Goal: Task Accomplishment & Management: Manage account settings

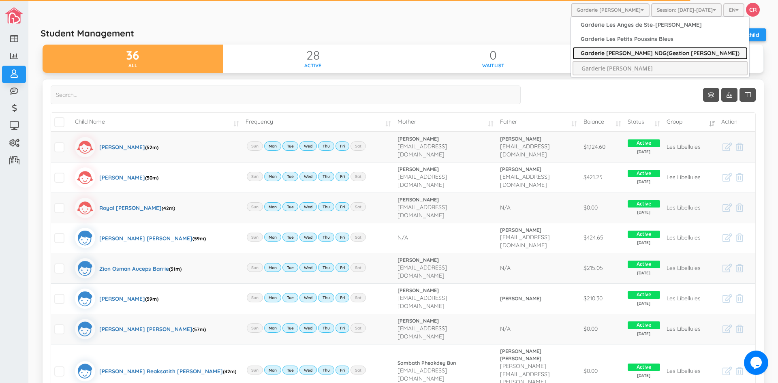
click at [606, 53] on link "Garderie [PERSON_NAME] NDG(Gestion [PERSON_NAME])" at bounding box center [660, 53] width 175 height 13
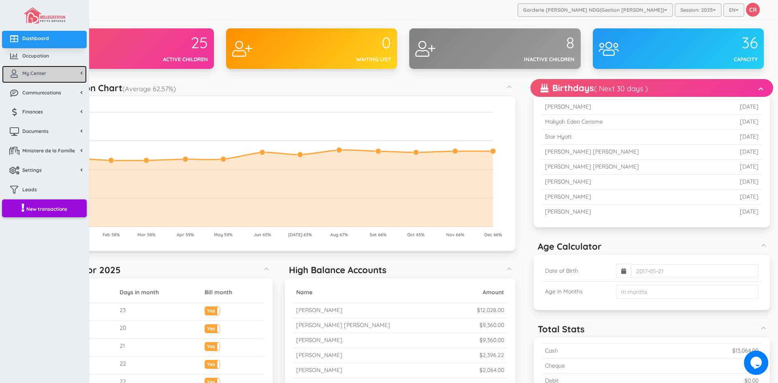
click at [41, 71] on span "My Center" at bounding box center [34, 73] width 24 height 7
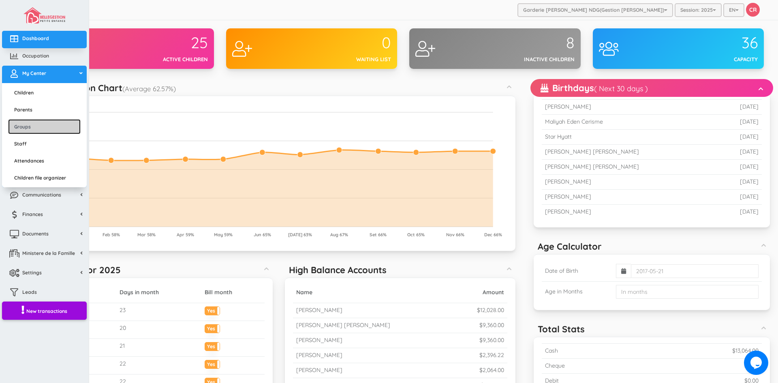
click at [32, 127] on link "Groups" at bounding box center [44, 126] width 73 height 15
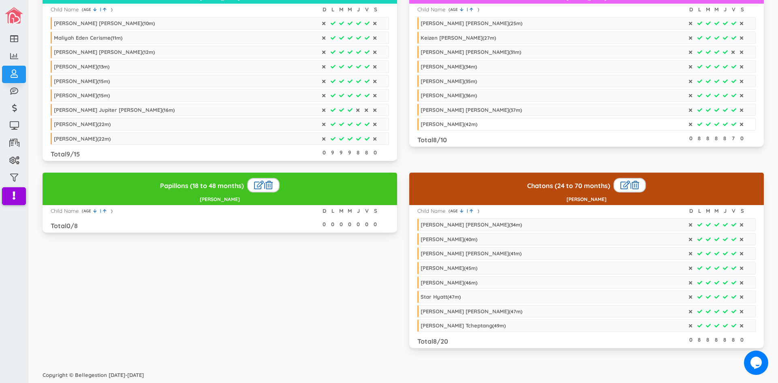
scroll to position [33, 0]
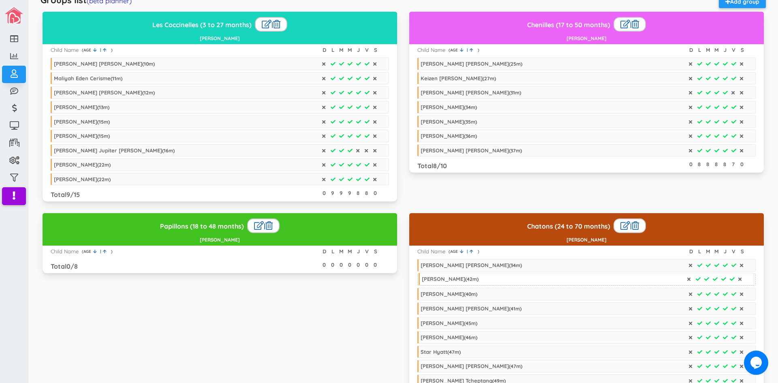
drag, startPoint x: 446, startPoint y: 163, endPoint x: 447, endPoint y: 278, distance: 114.3
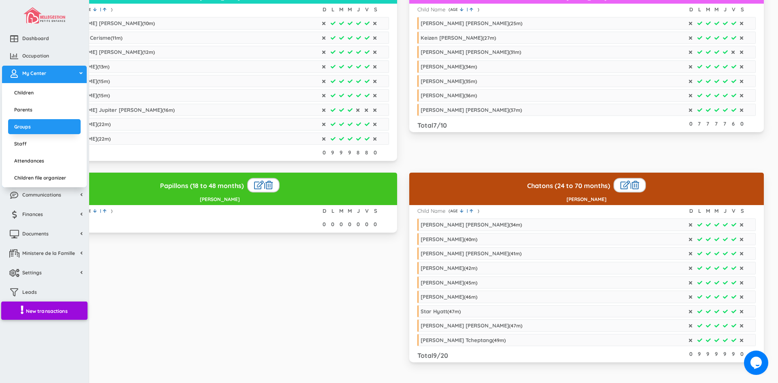
click at [46, 311] on span "New transactions" at bounding box center [47, 311] width 42 height 7
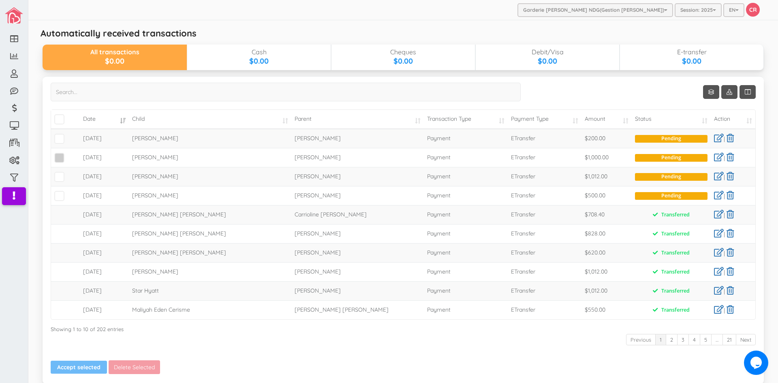
click at [60, 160] on span at bounding box center [59, 158] width 10 height 10
click at [69, 154] on input "checkbox" at bounding box center [69, 154] width 0 height 0
click at [61, 180] on span at bounding box center [59, 177] width 10 height 10
click at [69, 174] on input "checkbox" at bounding box center [69, 174] width 0 height 0
click at [714, 193] on link at bounding box center [719, 195] width 10 height 9
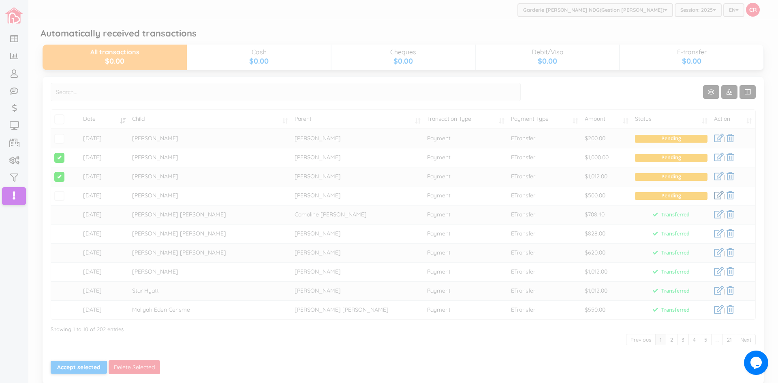
click at [714, 193] on div at bounding box center [389, 191] width 778 height 383
click at [57, 195] on div at bounding box center [389, 191] width 778 height 383
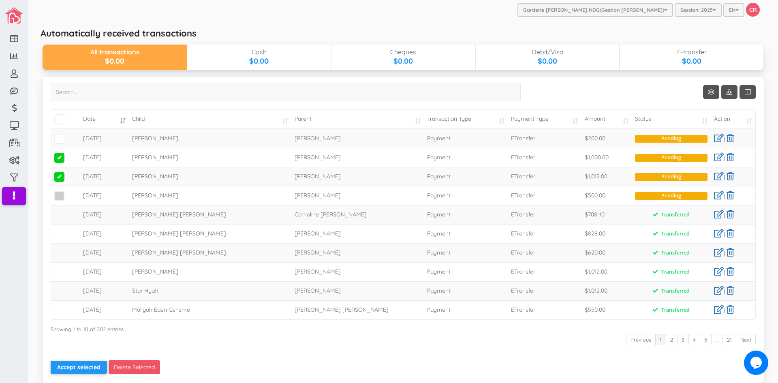
click at [59, 195] on span at bounding box center [59, 196] width 10 height 10
click at [69, 193] on input "checkbox" at bounding box center [69, 193] width 0 height 0
click at [61, 139] on span at bounding box center [59, 139] width 10 height 10
click at [69, 135] on input "checkbox" at bounding box center [69, 135] width 0 height 0
click at [80, 366] on button "Accept selected" at bounding box center [79, 367] width 56 height 13
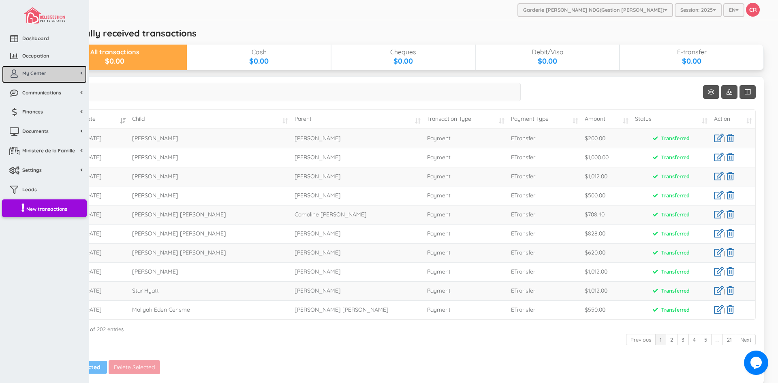
click at [36, 69] on link "My Center" at bounding box center [44, 74] width 85 height 17
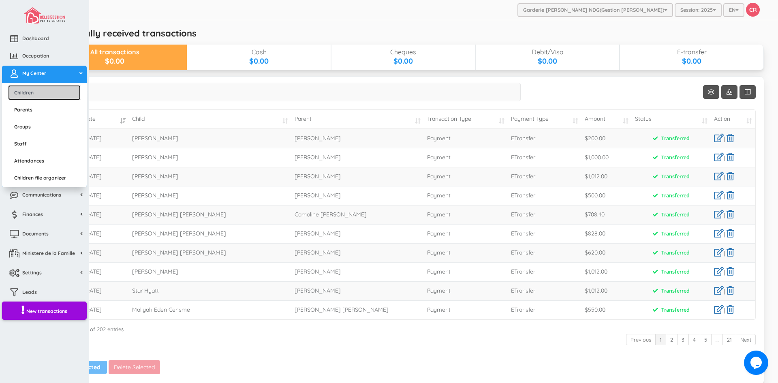
click at [37, 93] on link "Children" at bounding box center [44, 92] width 73 height 15
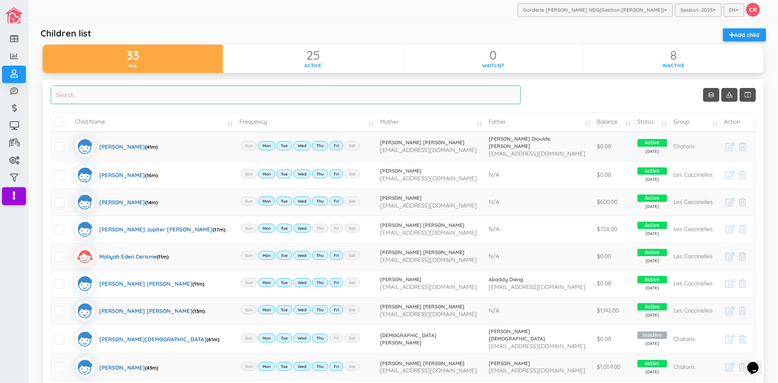
click at [67, 98] on input "search" at bounding box center [286, 95] width 470 height 19
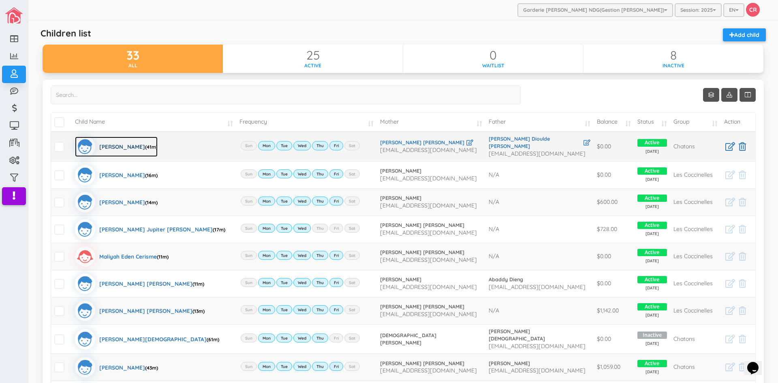
click at [120, 144] on div "Boubocar Siddiq Barry (41m)" at bounding box center [128, 147] width 58 height 20
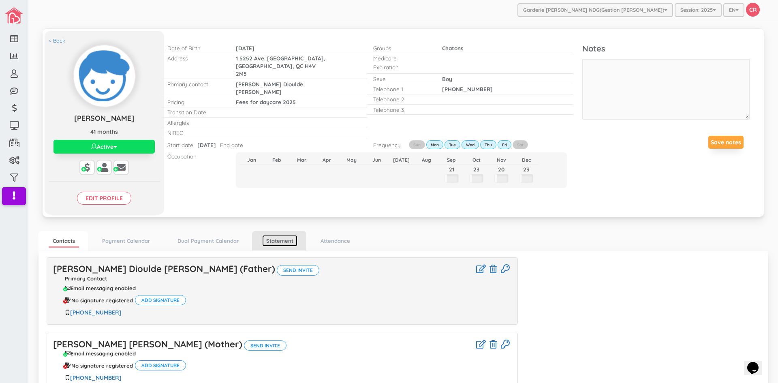
click at [285, 242] on link "Statement" at bounding box center [279, 241] width 35 height 12
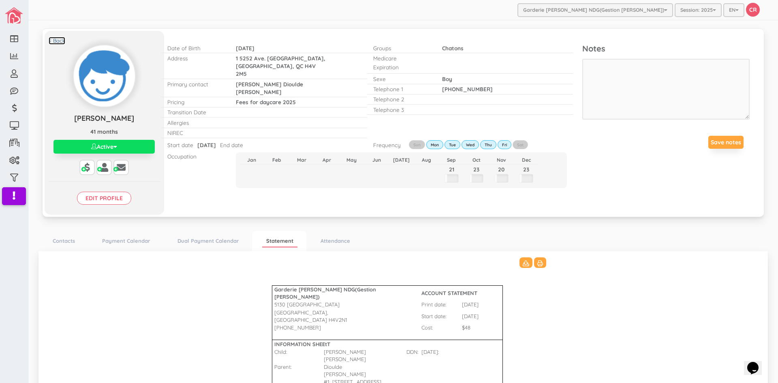
click at [54, 39] on link "< Back" at bounding box center [57, 41] width 17 height 8
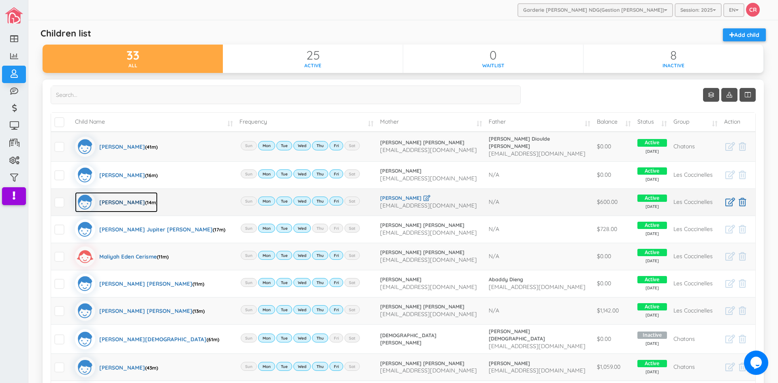
click at [124, 199] on div "JHOTHAM JOSEPH (14m)" at bounding box center [128, 202] width 58 height 20
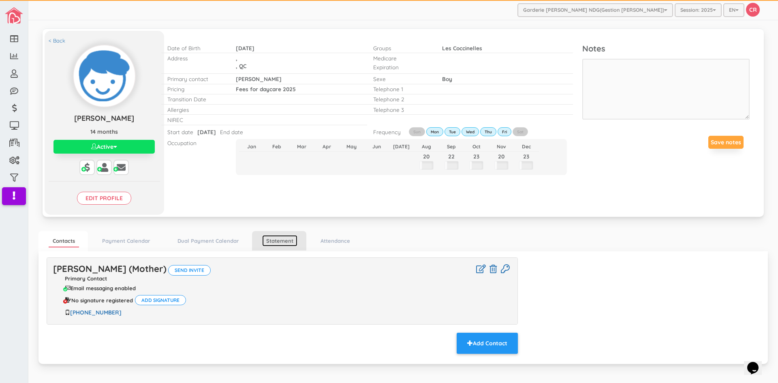
click at [275, 238] on link "Statement" at bounding box center [279, 241] width 35 height 12
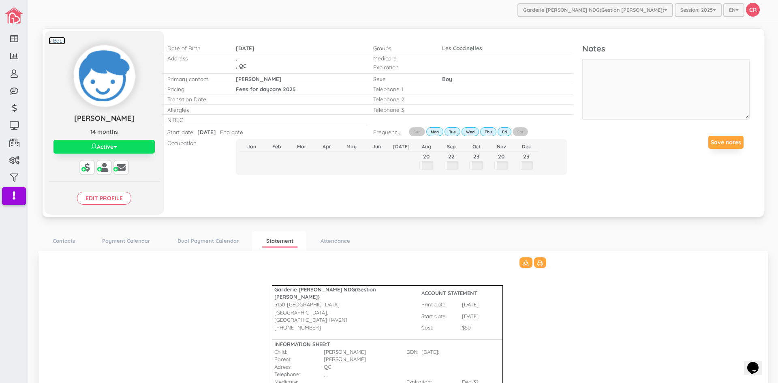
click at [58, 40] on link "< Back" at bounding box center [57, 41] width 17 height 8
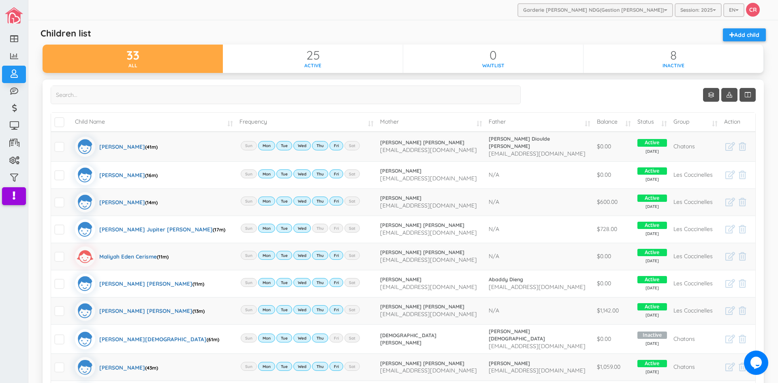
click at [622, 123] on td "Balance" at bounding box center [614, 122] width 41 height 19
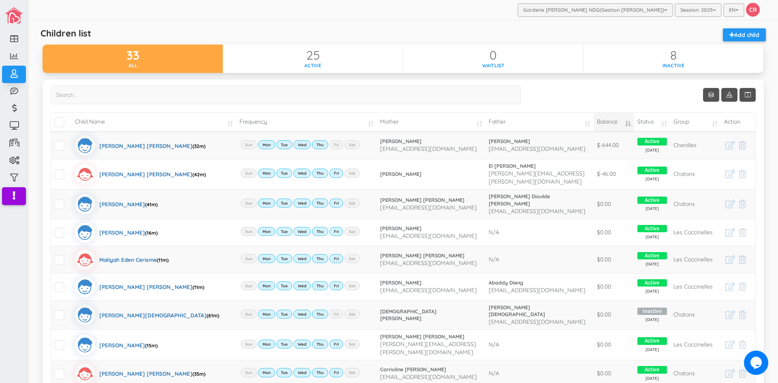
click at [622, 123] on td "Balance" at bounding box center [614, 122] width 41 height 19
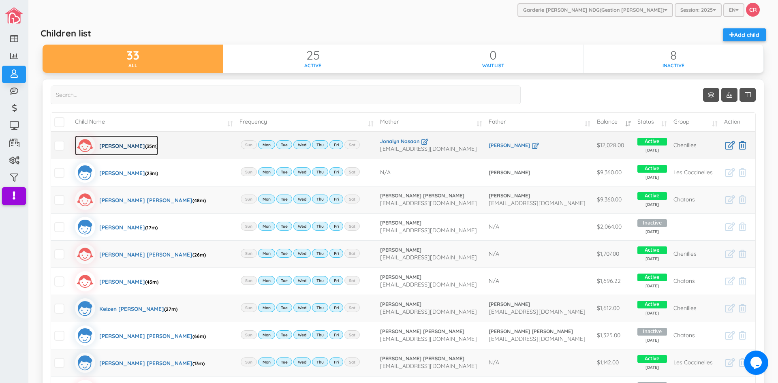
click at [117, 145] on div "Zaylee Alexie Cando (35m)" at bounding box center [128, 145] width 59 height 20
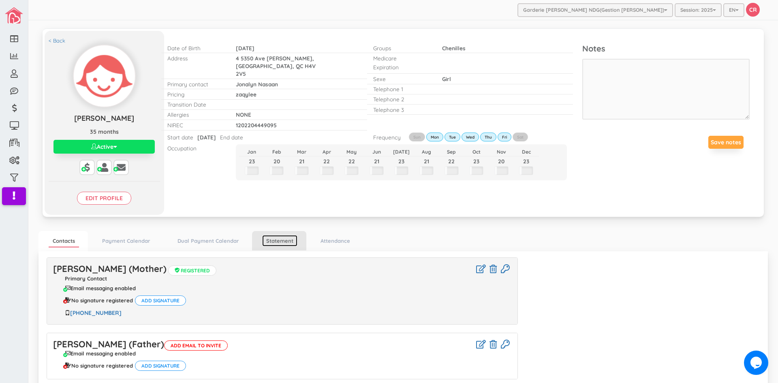
click at [269, 240] on link "Statement" at bounding box center [279, 241] width 35 height 12
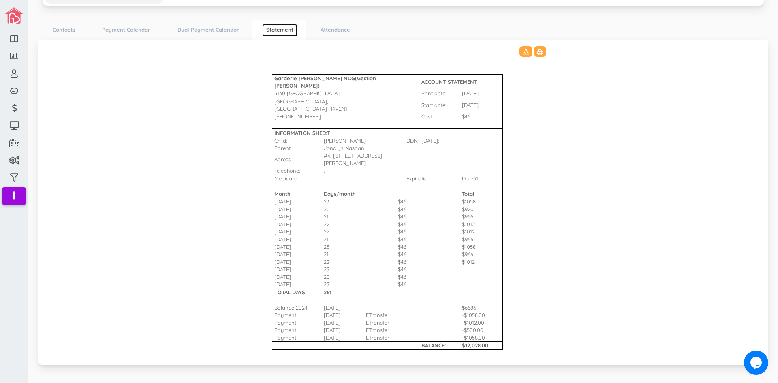
scroll to position [217, 0]
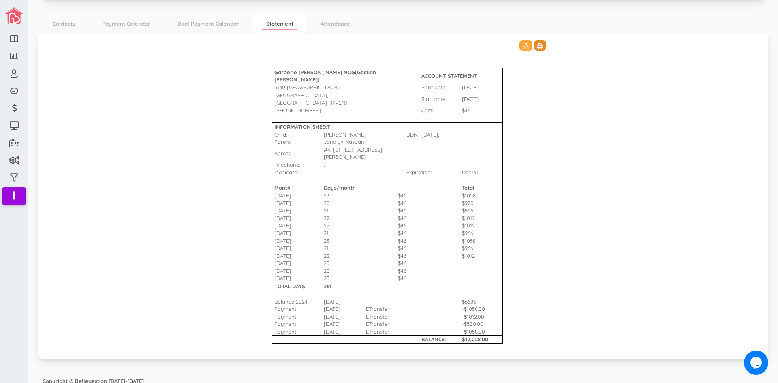
click at [538, 46] on icon at bounding box center [541, 46] width 6 height 6
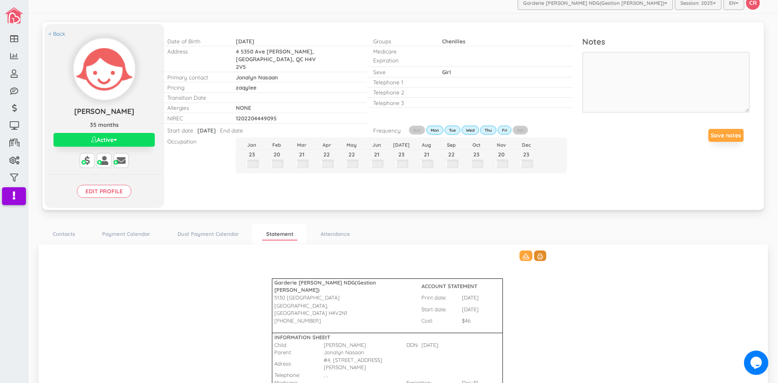
scroll to position [0, 0]
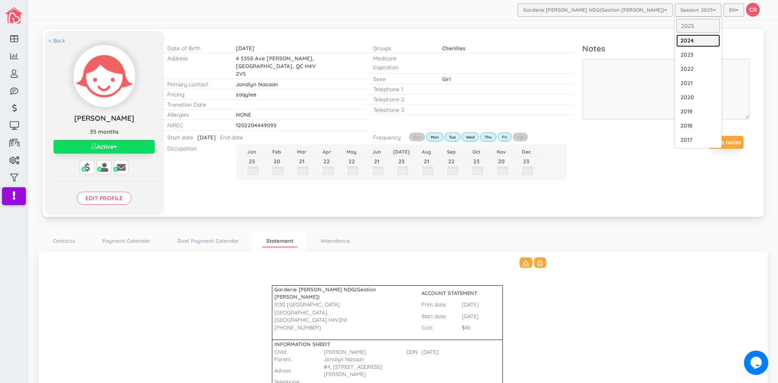
click at [681, 41] on link "2024" at bounding box center [699, 40] width 44 height 13
click at [685, 41] on link "2024" at bounding box center [699, 40] width 44 height 13
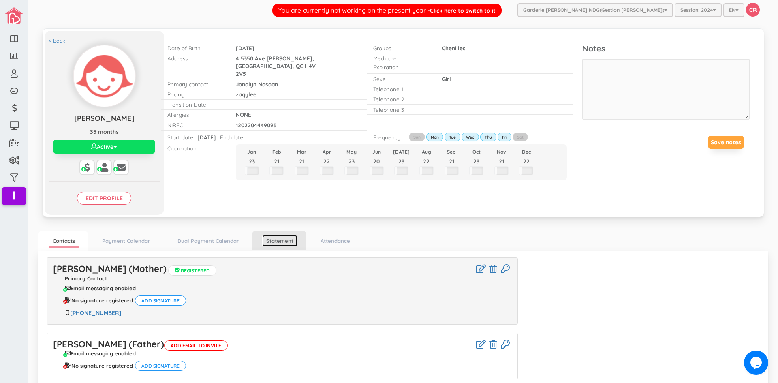
click at [279, 240] on link "Statement" at bounding box center [279, 241] width 35 height 12
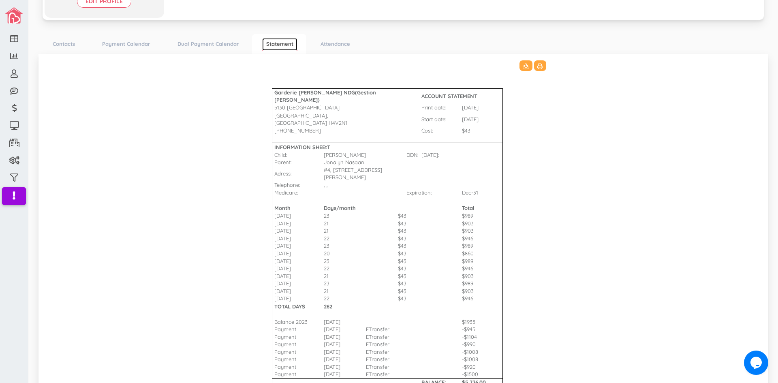
scroll to position [203, 0]
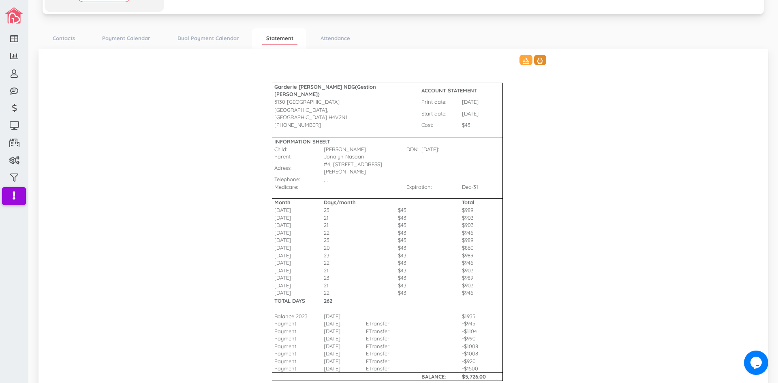
click at [538, 58] on icon at bounding box center [541, 61] width 6 height 6
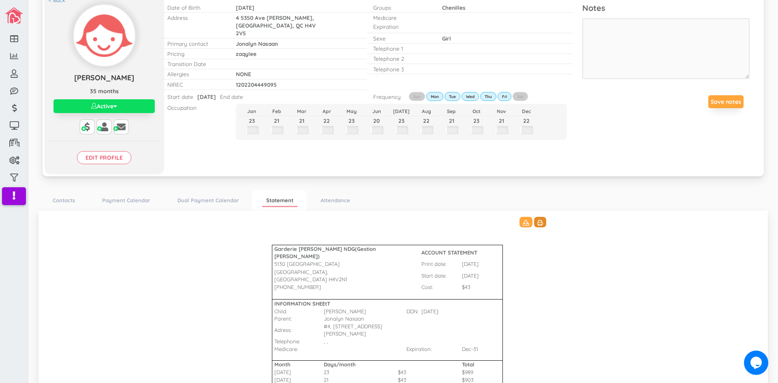
scroll to position [0, 0]
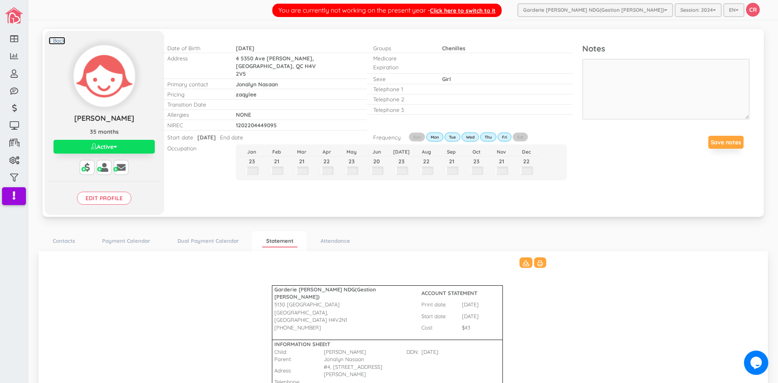
click at [54, 39] on link "< Back" at bounding box center [57, 41] width 17 height 8
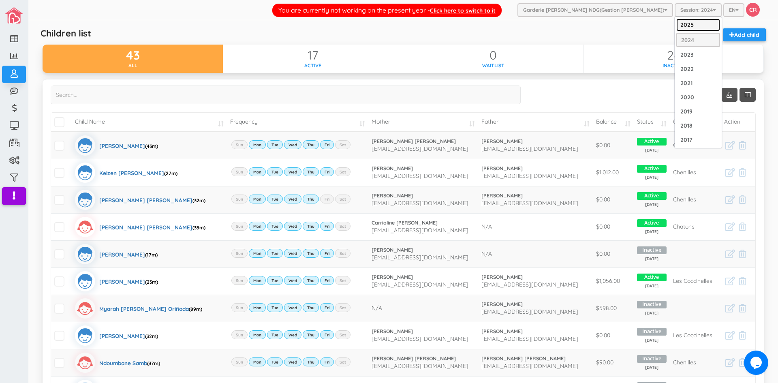
click at [678, 24] on link "2025" at bounding box center [699, 25] width 44 height 13
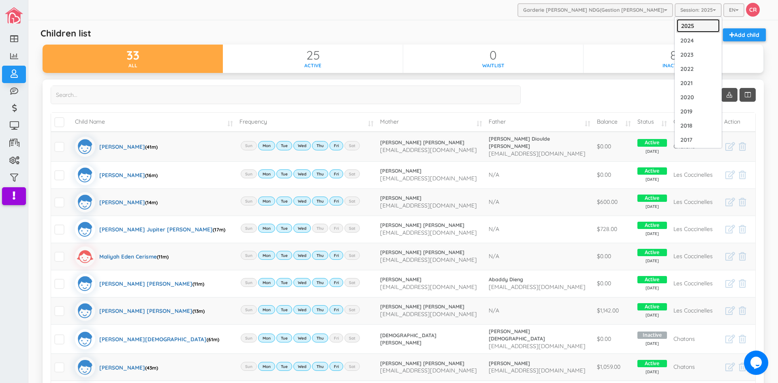
click at [686, 25] on link "2025" at bounding box center [699, 26] width 44 height 14
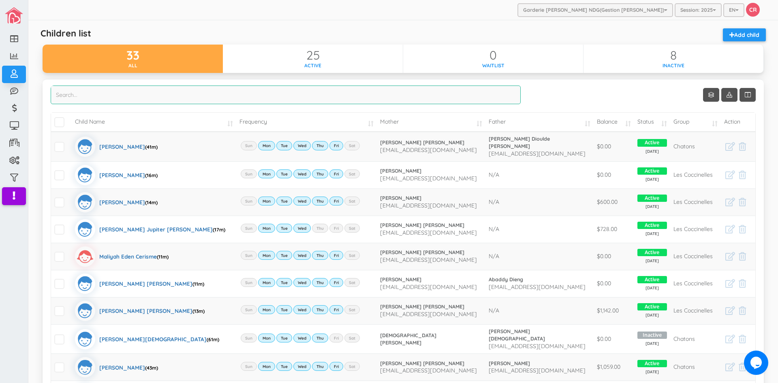
click at [73, 92] on input "search" at bounding box center [286, 95] width 470 height 19
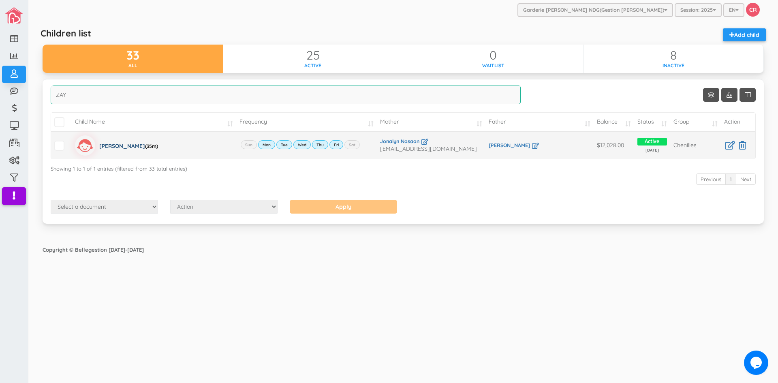
type input "ZAY"
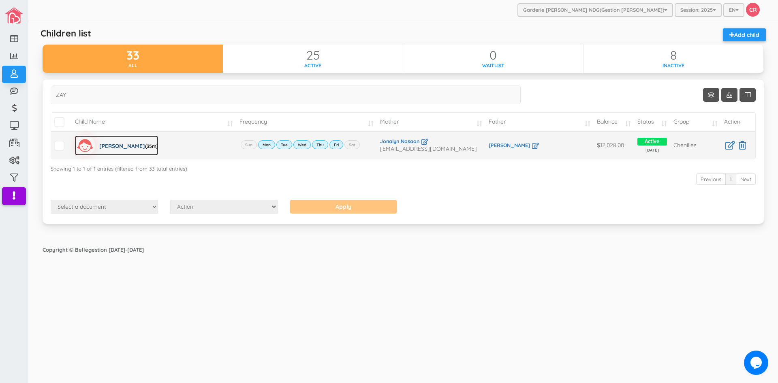
click at [122, 146] on div "Zaylee Alexie Cando (35m)" at bounding box center [128, 145] width 59 height 20
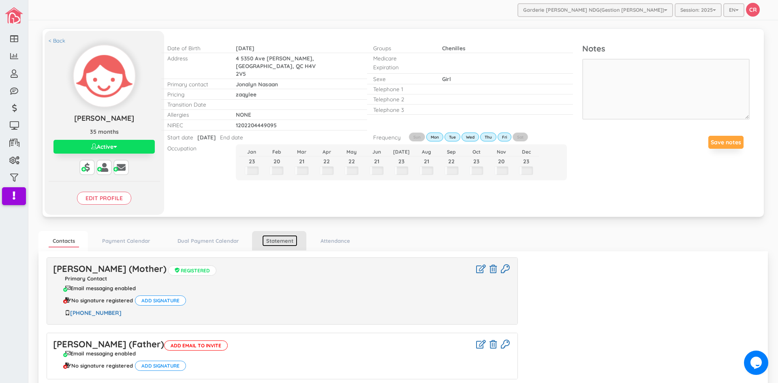
click at [286, 242] on link "Statement" at bounding box center [279, 241] width 35 height 12
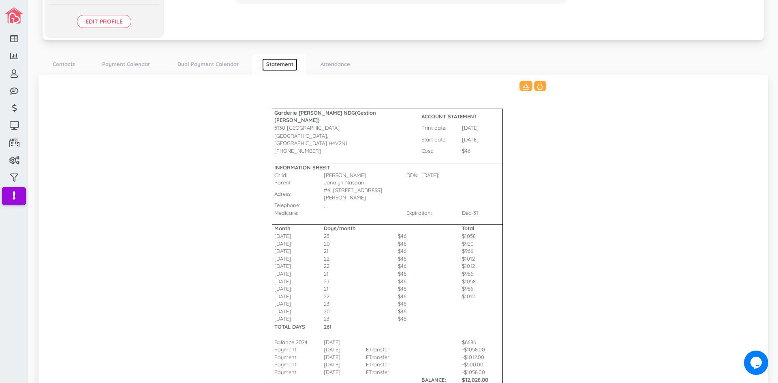
scroll to position [55, 0]
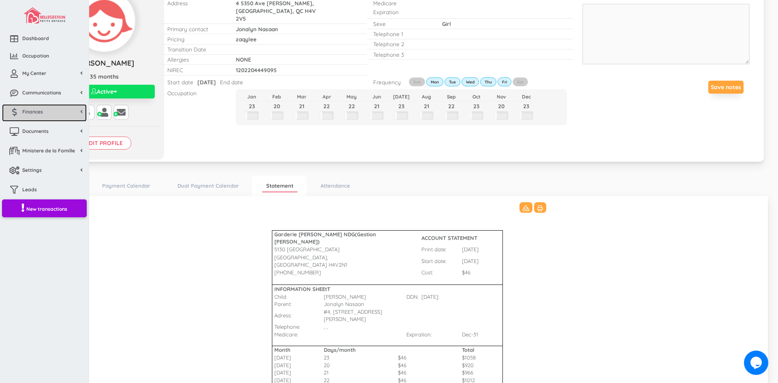
click at [25, 110] on span "Finances" at bounding box center [32, 111] width 21 height 7
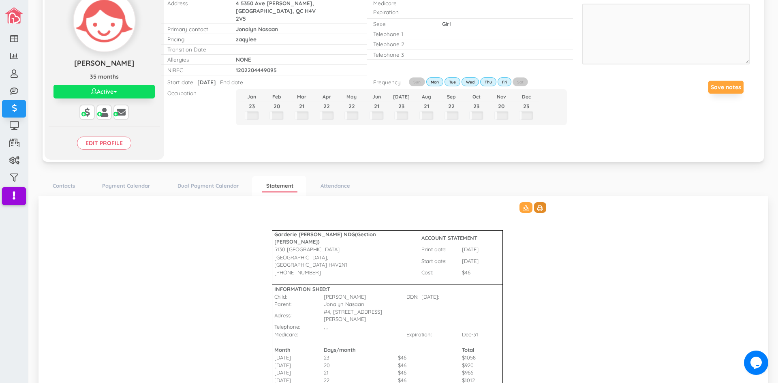
click at [538, 210] on icon at bounding box center [541, 209] width 6 height 6
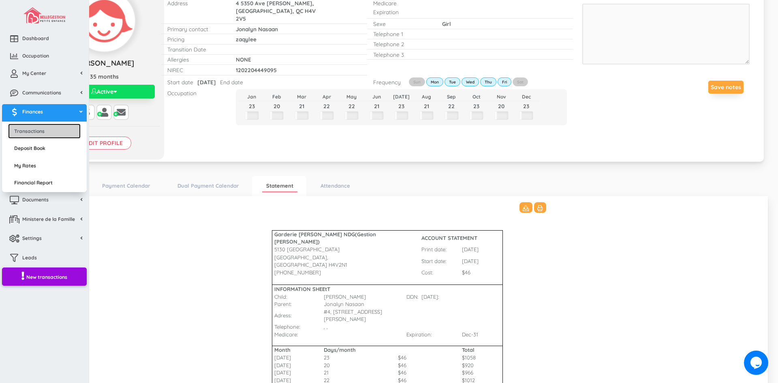
click at [34, 128] on link "Transactions" at bounding box center [44, 131] width 73 height 15
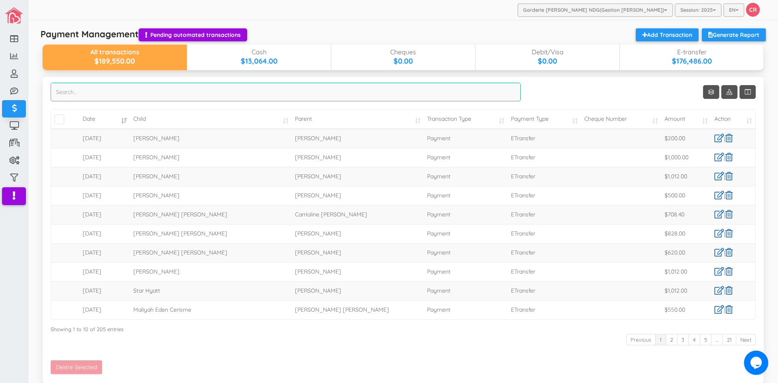
click at [73, 94] on input "search" at bounding box center [286, 92] width 470 height 19
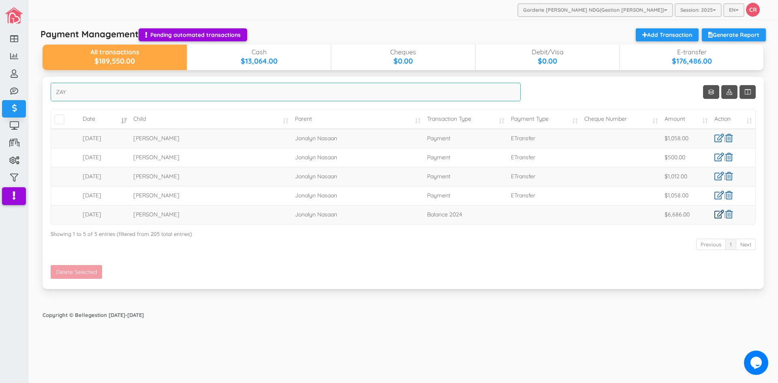
type input "ZAY"
click at [717, 216] on link at bounding box center [720, 214] width 10 height 9
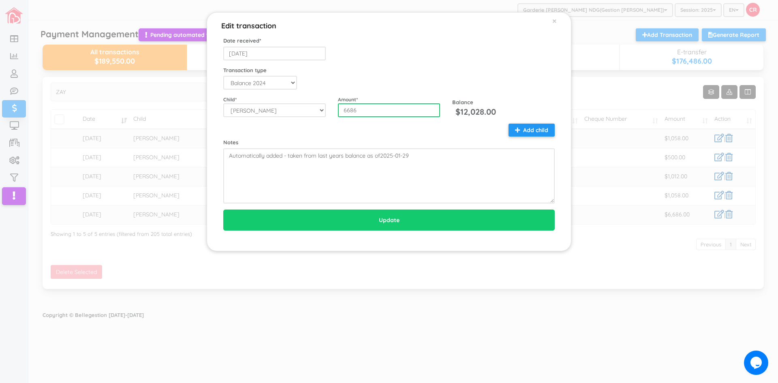
drag, startPoint x: 361, startPoint y: 109, endPoint x: 333, endPoint y: 110, distance: 28.0
click at [333, 110] on div "Amount * 6686" at bounding box center [389, 106] width 115 height 21
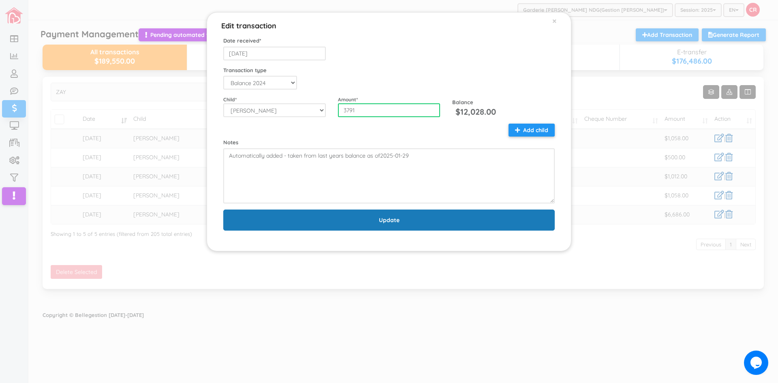
type input "3791"
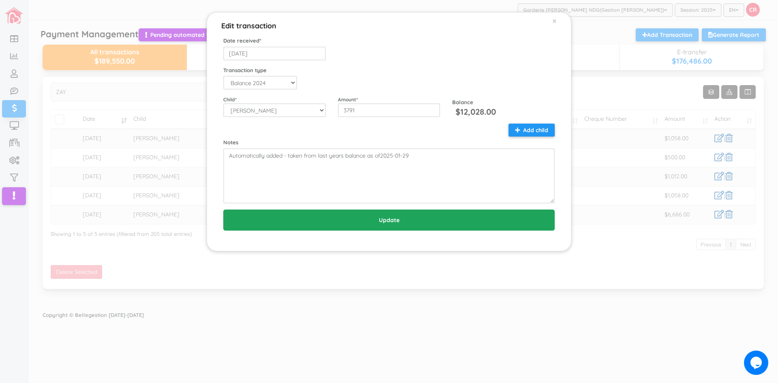
click at [398, 219] on input "Update" at bounding box center [389, 220] width 332 height 21
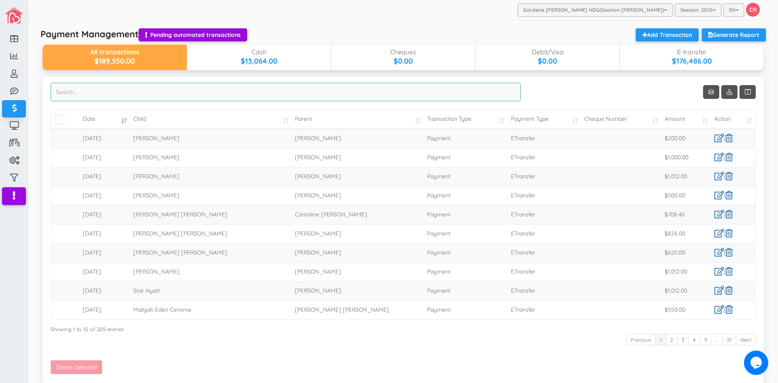
click at [75, 94] on input "search" at bounding box center [286, 92] width 470 height 19
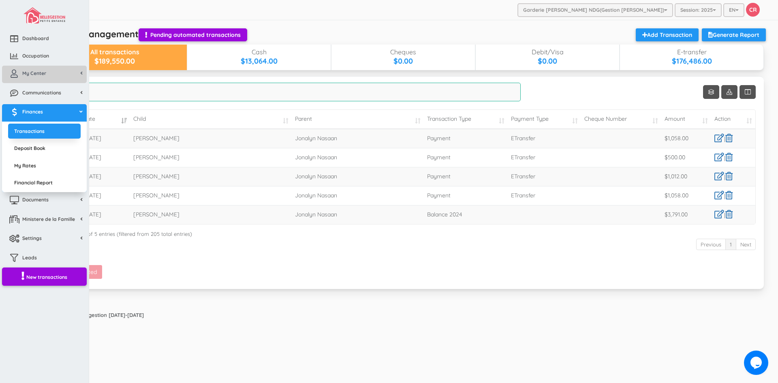
type input "CANDO"
click at [38, 74] on span "My Center" at bounding box center [34, 73] width 24 height 7
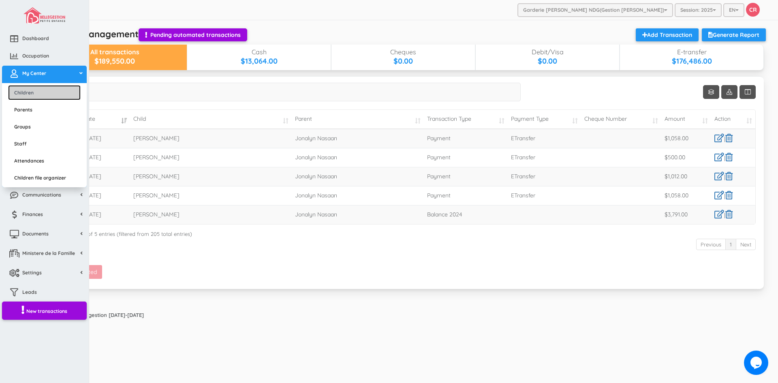
click at [39, 90] on link "Children" at bounding box center [44, 92] width 73 height 15
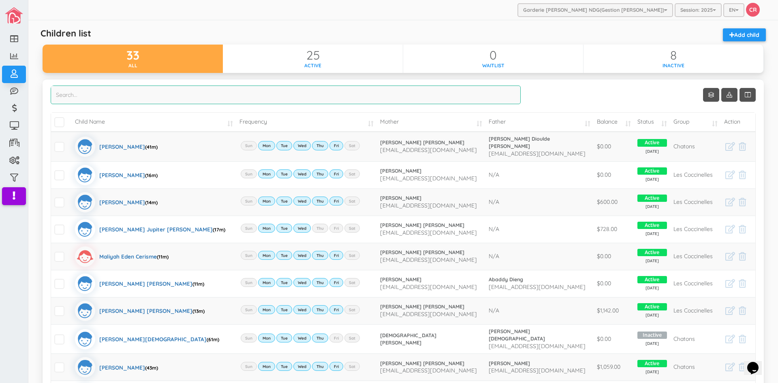
click at [69, 94] on input "search" at bounding box center [286, 95] width 470 height 19
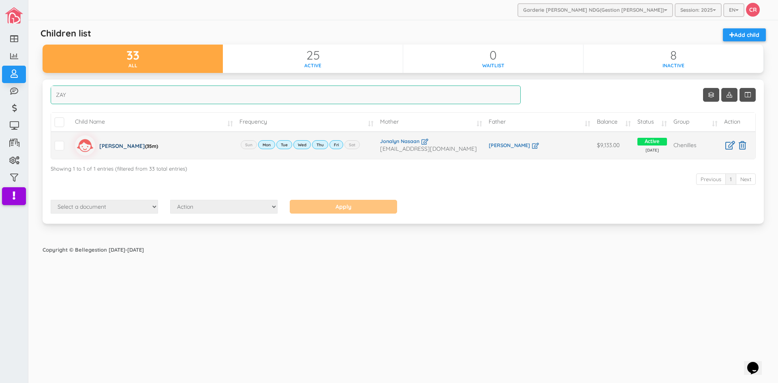
type input "ZAY"
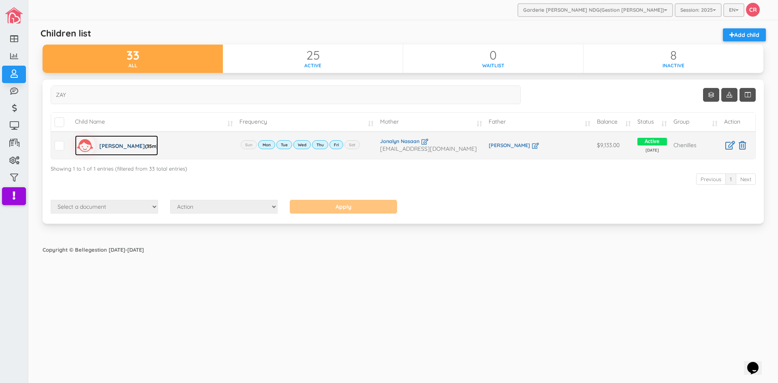
click at [114, 144] on div "[PERSON_NAME] (35m)" at bounding box center [128, 145] width 59 height 20
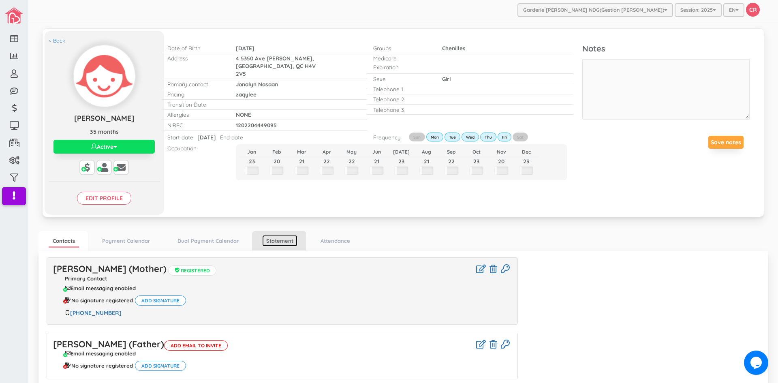
click at [270, 240] on link "Statement" at bounding box center [279, 241] width 35 height 12
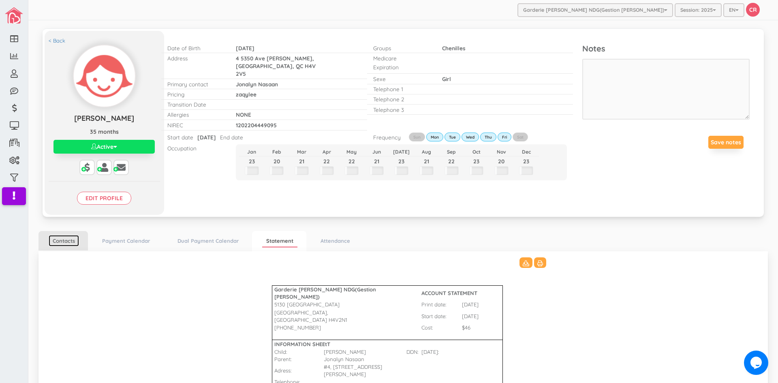
click at [50, 236] on link "Contacts" at bounding box center [64, 241] width 30 height 12
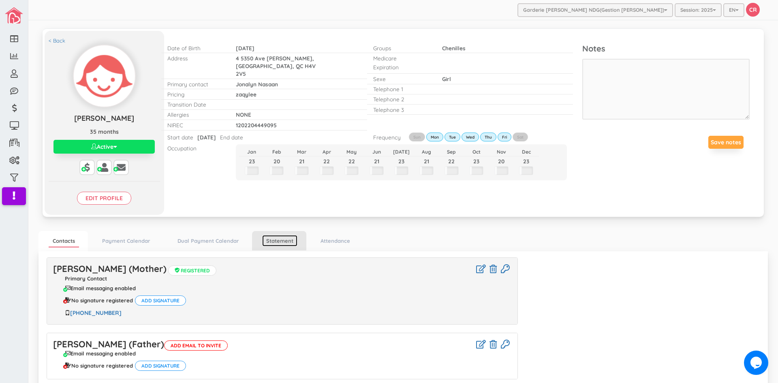
click at [280, 244] on link "Statement" at bounding box center [279, 241] width 35 height 12
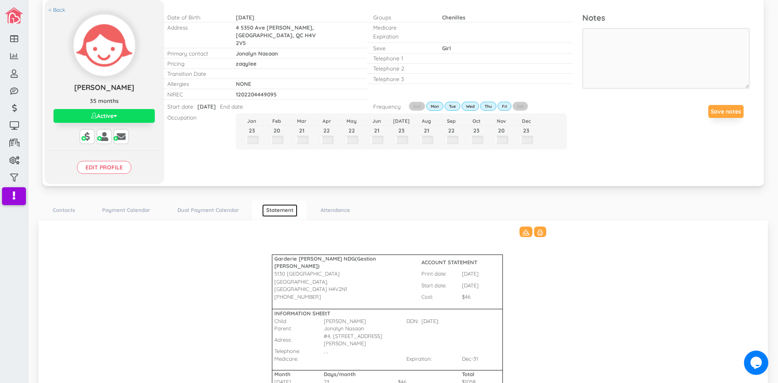
scroll to position [15, 0]
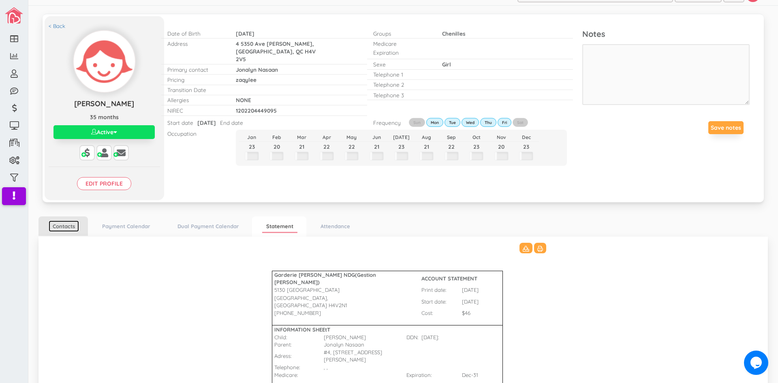
click at [70, 228] on link "Contacts" at bounding box center [64, 227] width 30 height 12
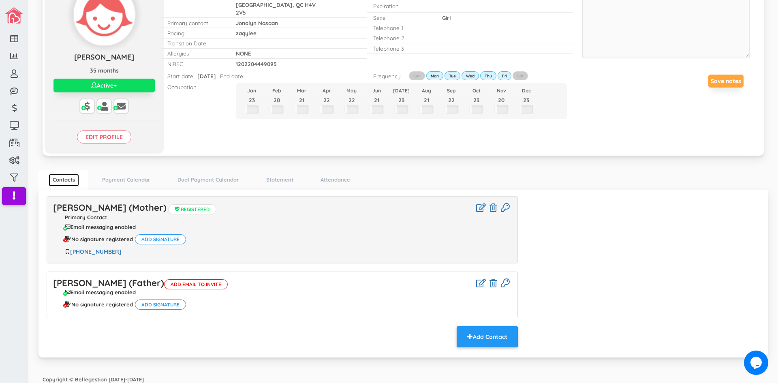
scroll to position [65, 0]
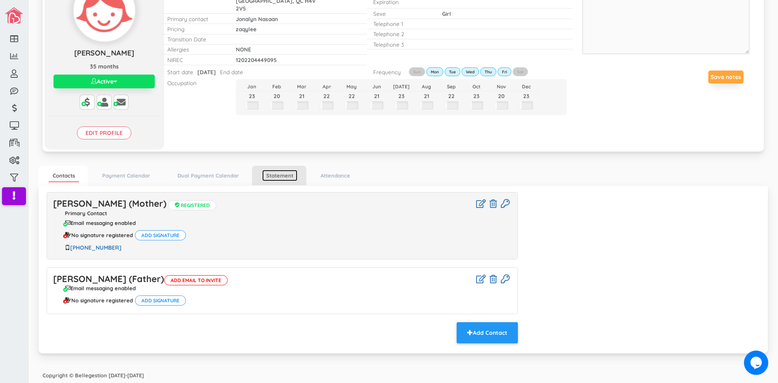
click at [295, 172] on link "Statement" at bounding box center [279, 176] width 35 height 12
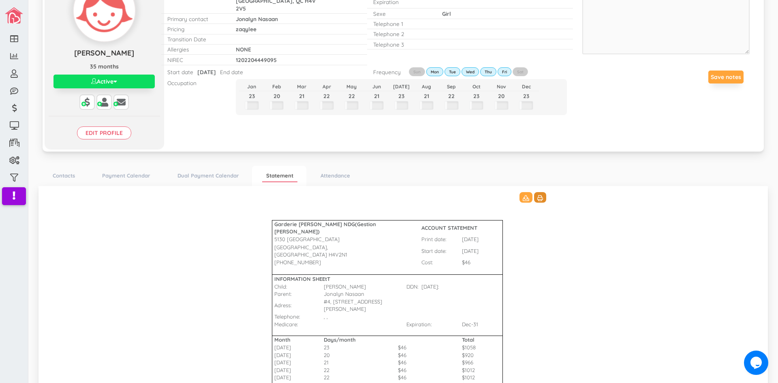
click at [538, 197] on icon at bounding box center [541, 198] width 6 height 6
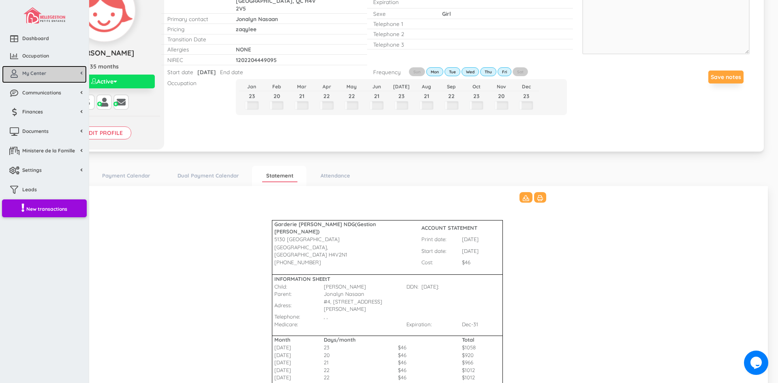
click at [35, 74] on span "My Center" at bounding box center [34, 73] width 24 height 7
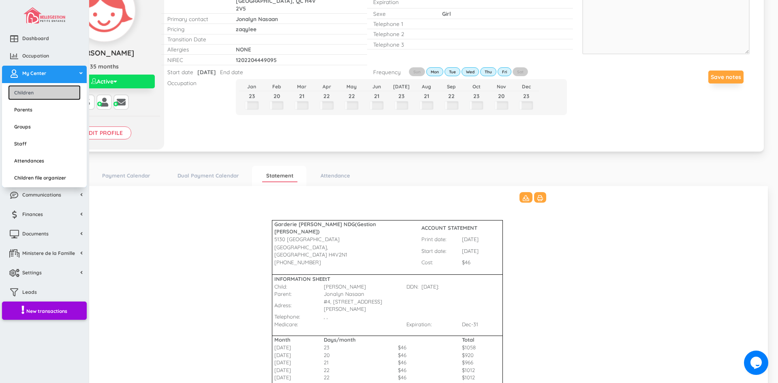
click at [30, 91] on link "Children" at bounding box center [44, 92] width 73 height 15
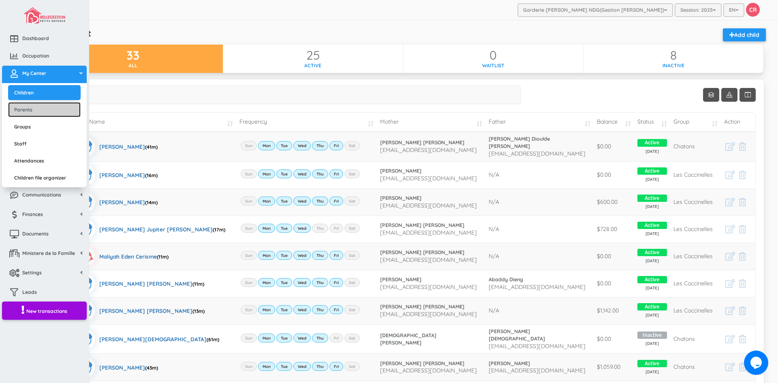
click at [22, 108] on link "Parents" at bounding box center [44, 109] width 73 height 15
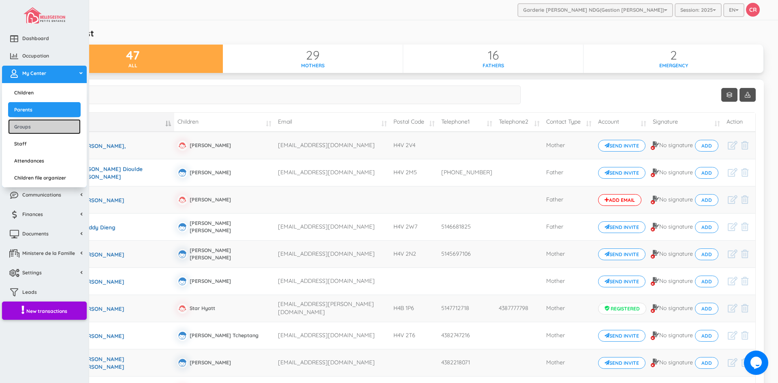
click at [25, 125] on link "Groups" at bounding box center [44, 126] width 73 height 15
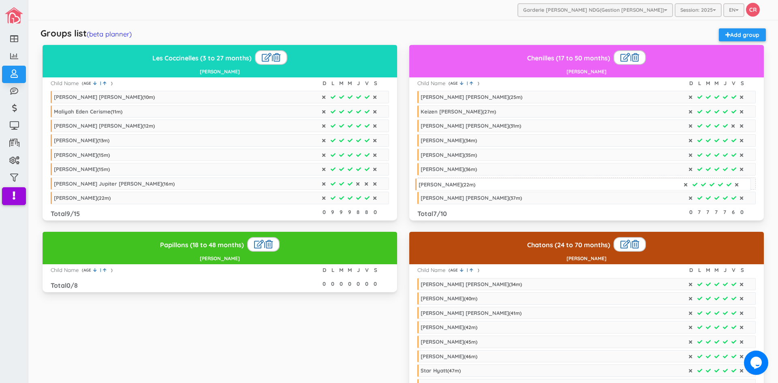
drag, startPoint x: 81, startPoint y: 210, endPoint x: 446, endPoint y: 182, distance: 365.5
click at [113, 34] on link "(beta planner)" at bounding box center [109, 34] width 45 height 9
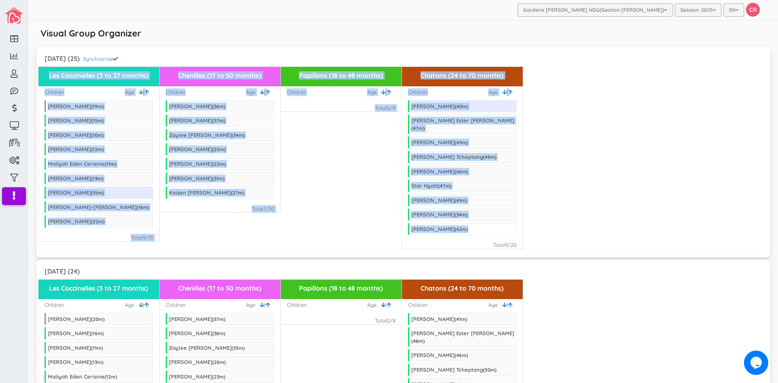
drag, startPoint x: 43, startPoint y: 72, endPoint x: 502, endPoint y: 216, distance: 480.9
click at [502, 216] on div "Les Coccinelles (3 to 27 months) Children | Age Erica Thompson ( 19 m) Matheo D…" at bounding box center [404, 157] width 730 height 183
copy div "Les Coccinelles (3 to 27 months) Children | Age Erica Thompson ( 19 m) Matheo D…"
click at [487, 236] on div "Chatons (24 to 70 months) Children | Age Boubocar Siddiq Barry ( 40 m) Evelyn E…" at bounding box center [463, 157] width 122 height 183
drag, startPoint x: 488, startPoint y: 237, endPoint x: 512, endPoint y: 238, distance: 24.7
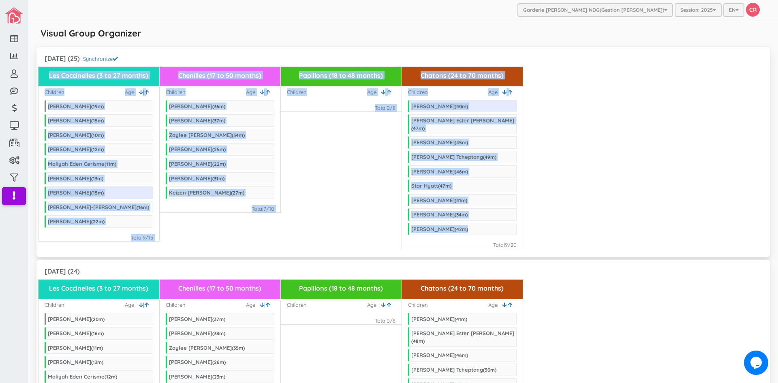
click at [512, 241] on div "Total 9 /20" at bounding box center [505, 245] width 24 height 8
copy div "Total 9 /20"
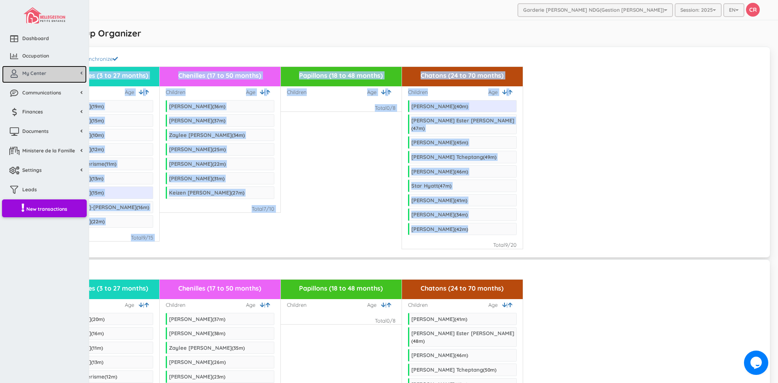
click at [26, 74] on span "My Center" at bounding box center [34, 73] width 24 height 7
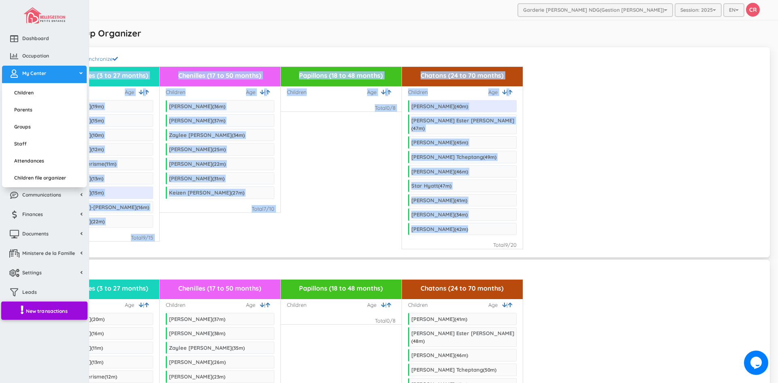
click at [52, 310] on span "New transactions" at bounding box center [47, 311] width 42 height 7
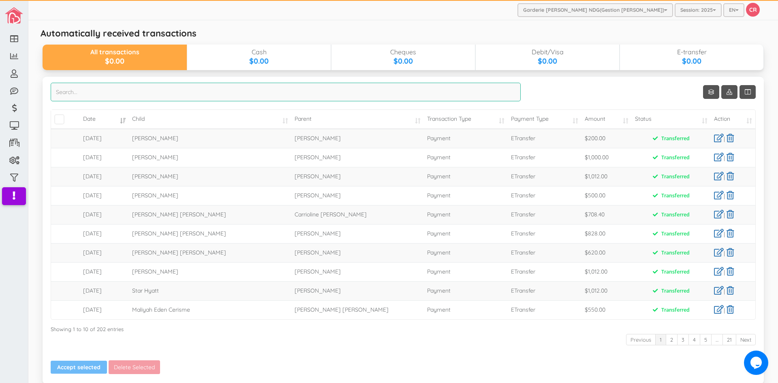
click at [74, 92] on input "search" at bounding box center [286, 92] width 470 height 19
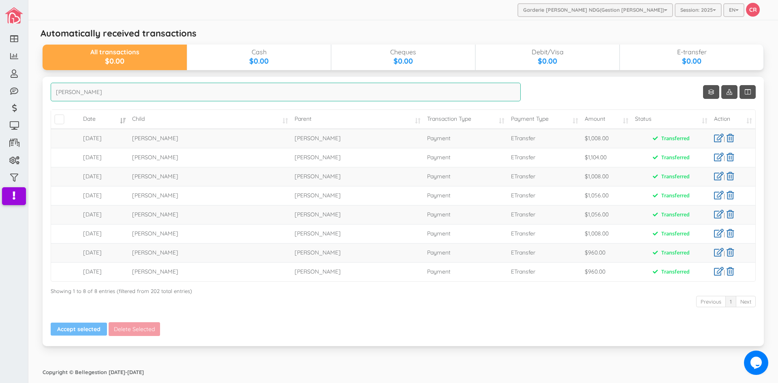
type input "eRICA"
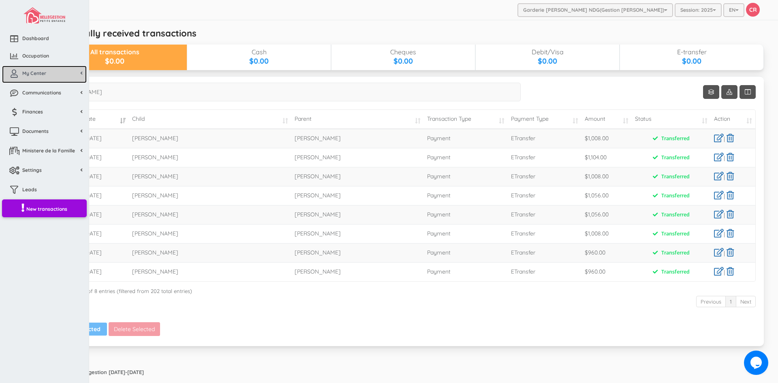
click at [43, 73] on span "My Center" at bounding box center [34, 73] width 24 height 7
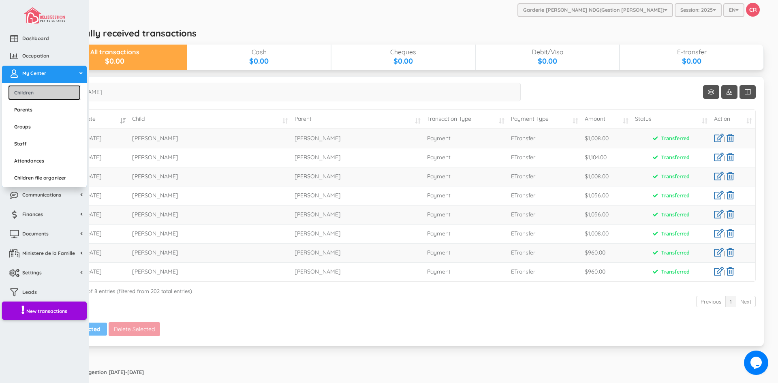
click at [39, 92] on link "Children" at bounding box center [44, 92] width 73 height 15
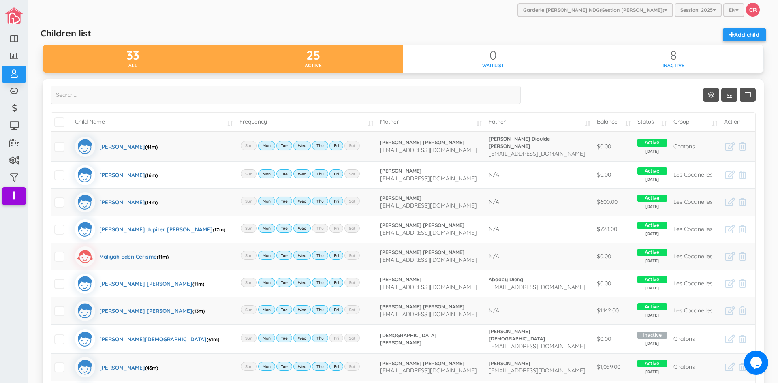
click at [366, 65] on div "Active" at bounding box center [313, 65] width 180 height 7
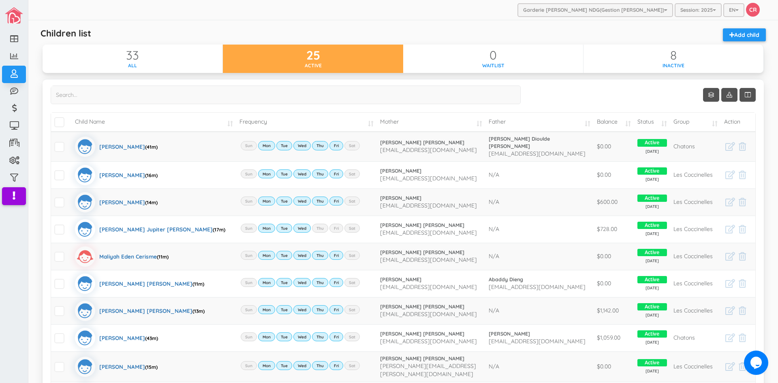
click at [623, 122] on td "Balance" at bounding box center [614, 122] width 41 height 19
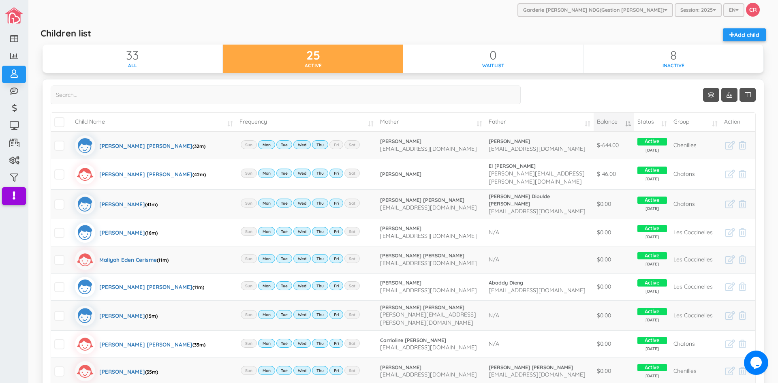
click at [623, 122] on td "Balance" at bounding box center [614, 122] width 41 height 19
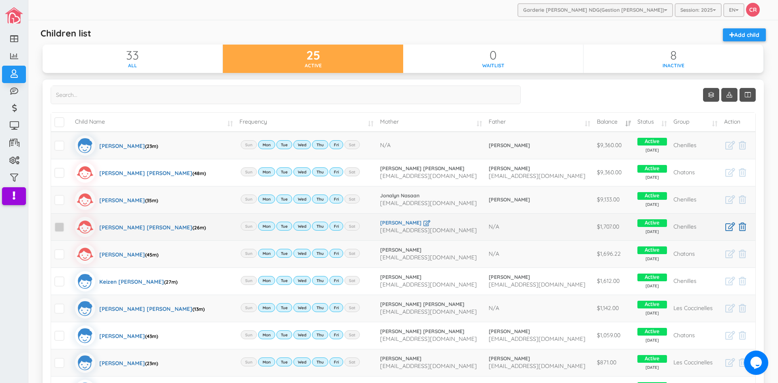
click at [60, 227] on span at bounding box center [59, 227] width 10 height 10
click at [69, 224] on input "checkbox" at bounding box center [69, 224] width 0 height 0
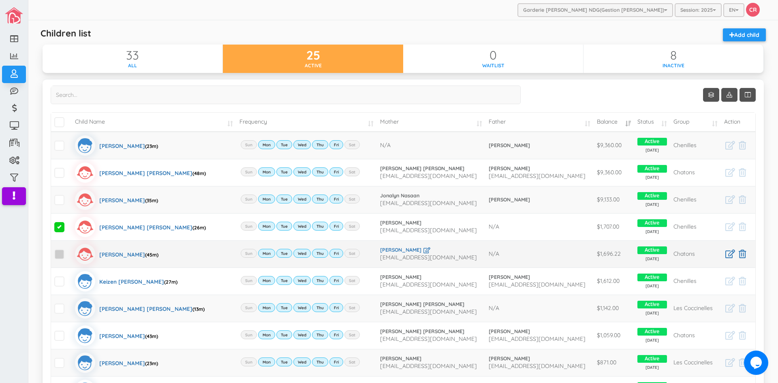
click at [60, 254] on span at bounding box center [59, 254] width 10 height 10
click at [69, 251] on input "checkbox" at bounding box center [69, 251] width 0 height 0
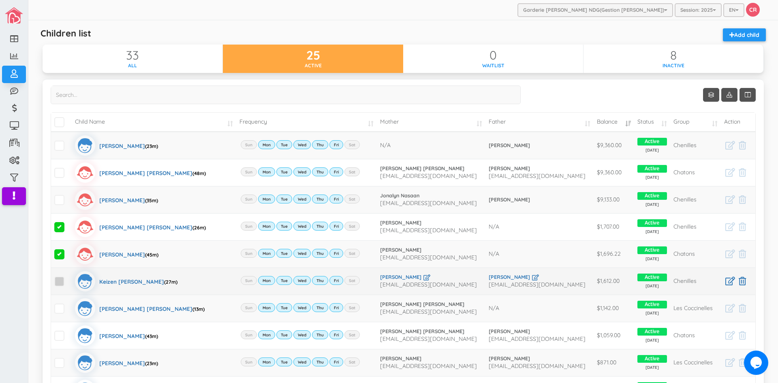
click at [63, 284] on span at bounding box center [59, 281] width 10 height 10
click at [69, 278] on input "checkbox" at bounding box center [69, 278] width 0 height 0
click at [60, 281] on span at bounding box center [59, 281] width 10 height 10
click at [69, 278] on input "checkbox" at bounding box center [69, 278] width 0 height 0
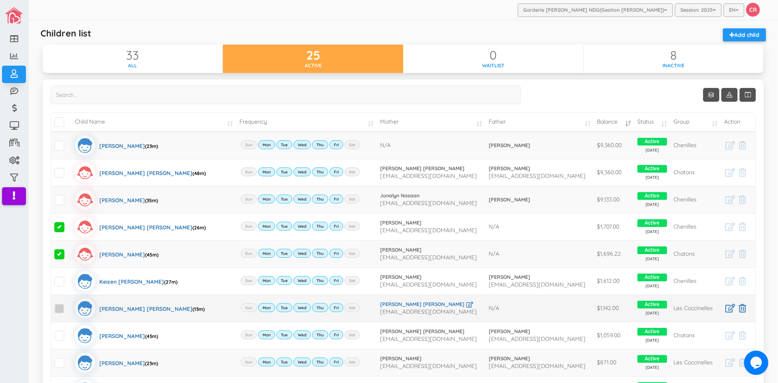
click at [59, 304] on span at bounding box center [59, 309] width 10 height 10
click at [69, 305] on input "checkbox" at bounding box center [69, 305] width 0 height 0
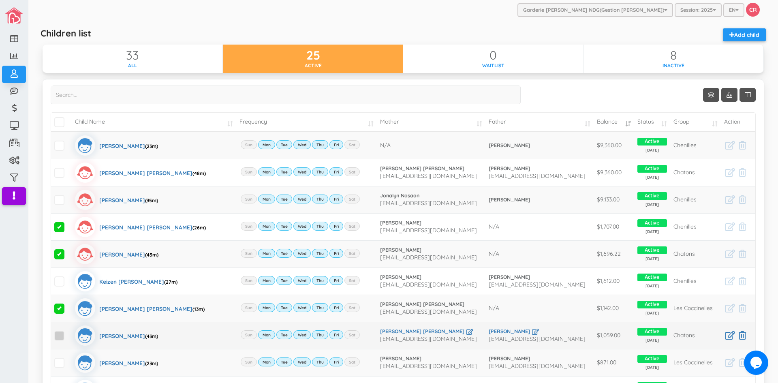
click at [58, 337] on span at bounding box center [59, 336] width 10 height 10
click at [69, 332] on input "checkbox" at bounding box center [69, 332] width 0 height 0
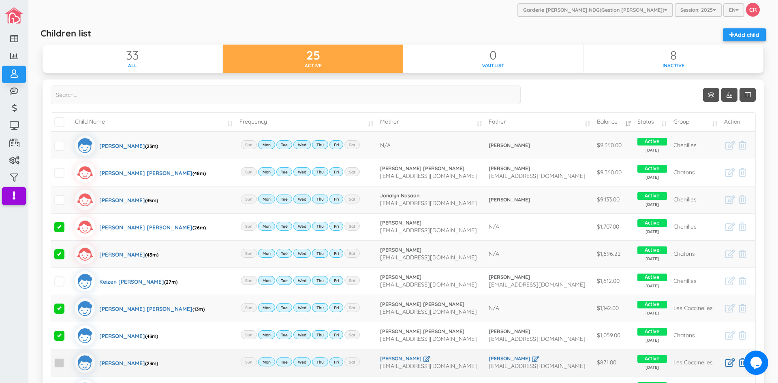
click at [58, 365] on span at bounding box center [59, 363] width 10 height 10
click at [69, 360] on input "checkbox" at bounding box center [69, 360] width 0 height 0
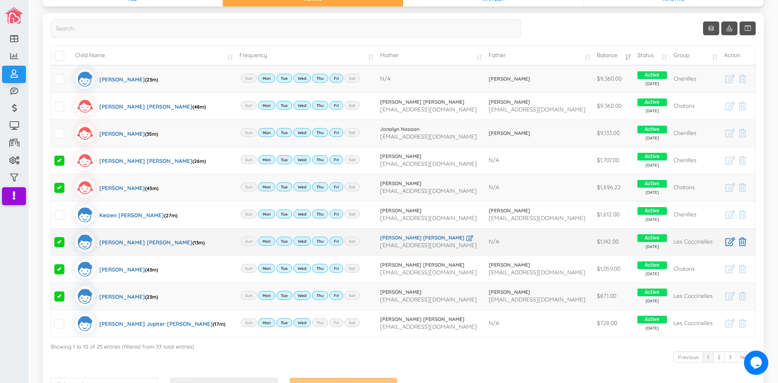
scroll to position [81, 0]
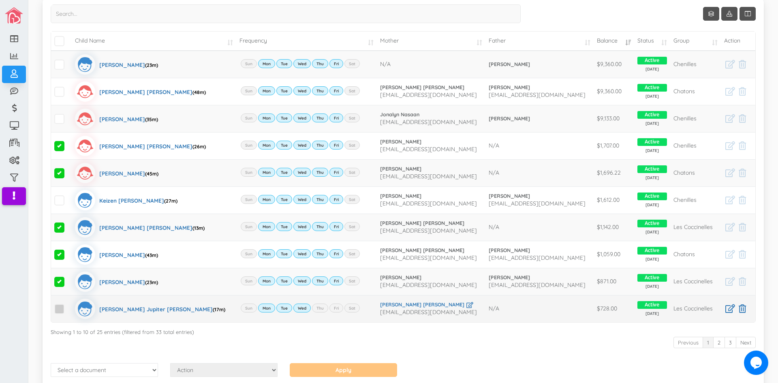
click at [61, 308] on span at bounding box center [59, 309] width 10 height 10
click at [69, 306] on input "checkbox" at bounding box center [69, 306] width 0 height 0
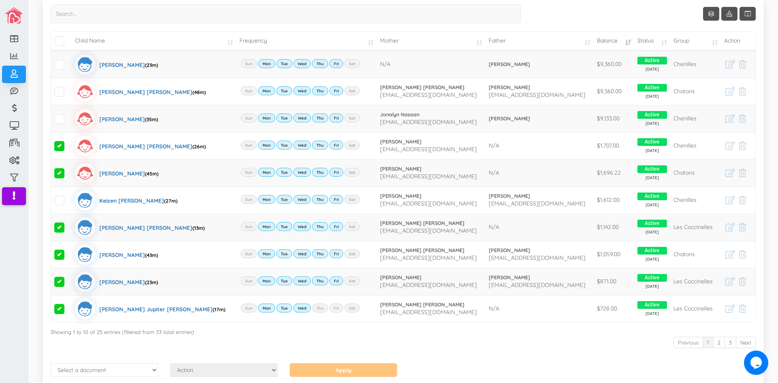
click at [326, 343] on div "Previous 1 2 3 Next" at bounding box center [403, 343] width 705 height 15
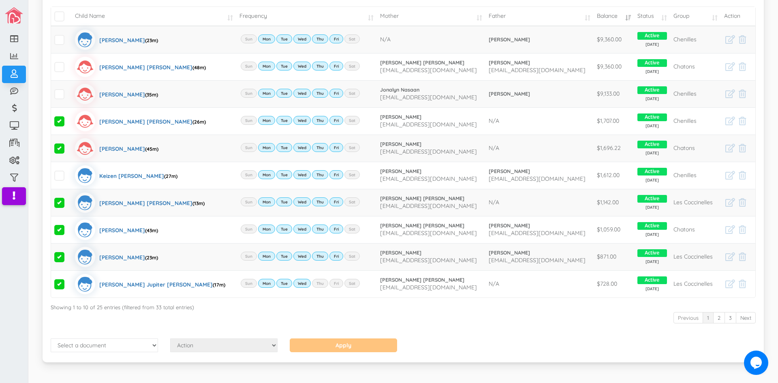
scroll to position [119, 0]
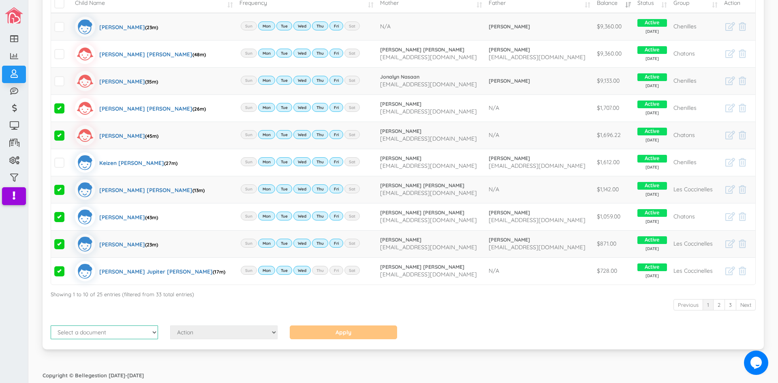
click at [152, 332] on select "Select a document Account Statement Pay Plan Dual Pay Plan" at bounding box center [104, 333] width 107 height 14
select select "1"
click at [51, 326] on select "Select a document Account Statement Pay Plan Dual Pay Plan" at bounding box center [104, 333] width 107 height 14
click at [272, 332] on select "Action Send Email View Download" at bounding box center [223, 333] width 107 height 14
select select "1"
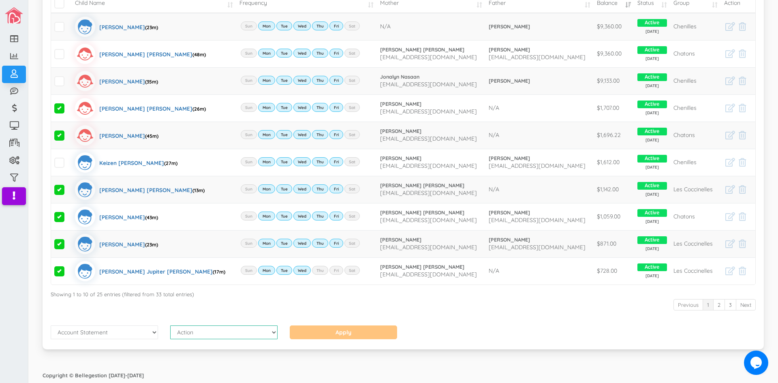
click at [170, 326] on select "Action Send Email View Download" at bounding box center [223, 333] width 107 height 14
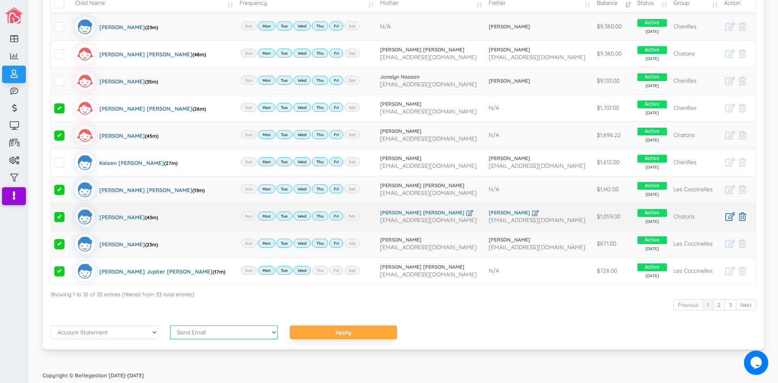
scroll to position [0, 0]
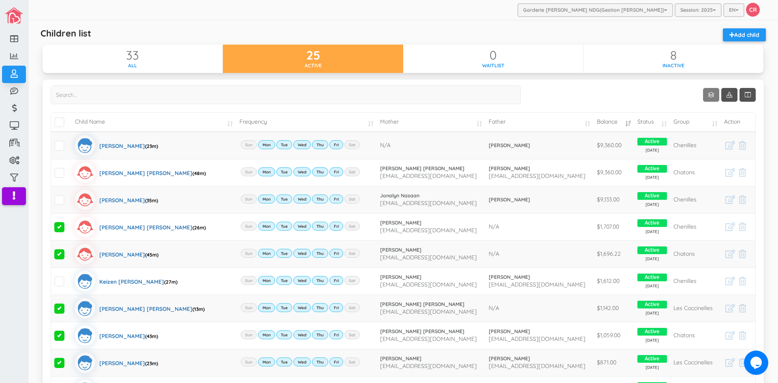
click at [707, 90] on link "Show 10 rows" at bounding box center [711, 95] width 16 height 14
click at [706, 126] on link "25" at bounding box center [718, 126] width 62 height 13
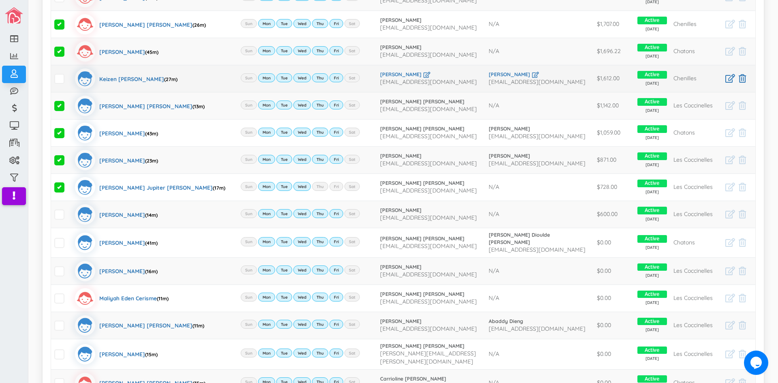
scroll to position [243, 0]
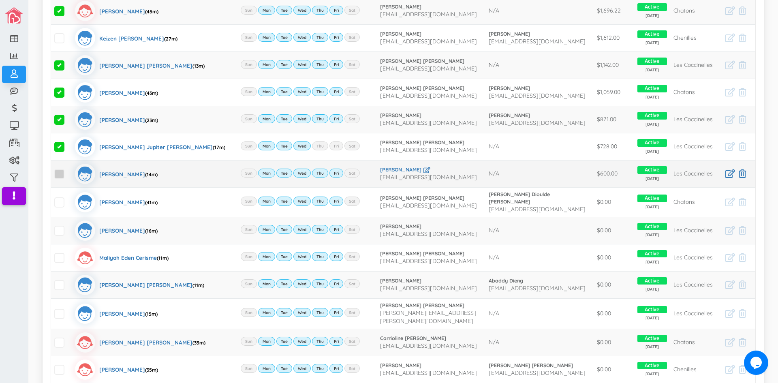
click at [59, 173] on span at bounding box center [59, 174] width 10 height 10
click at [69, 171] on input "checkbox" at bounding box center [69, 171] width 0 height 0
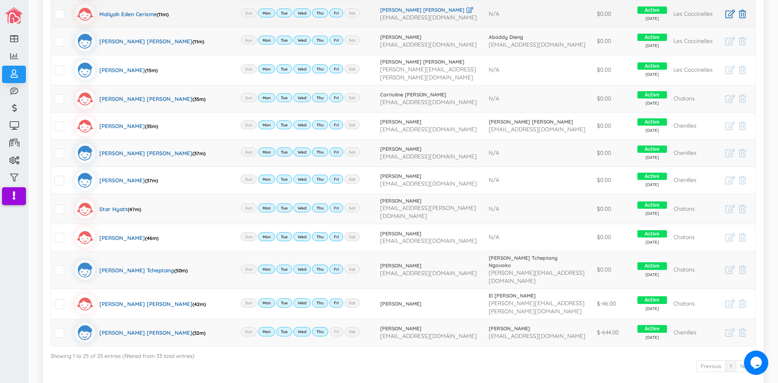
scroll to position [526, 0]
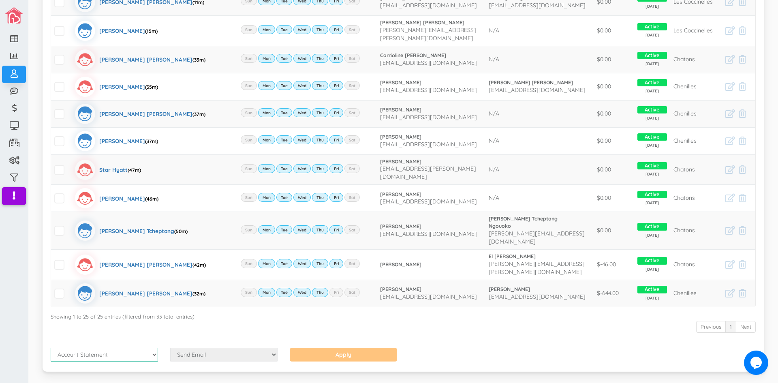
click at [154, 348] on select "Select a document Account Statement Pay Plan Dual Pay Plan" at bounding box center [104, 355] width 107 height 14
click at [51, 348] on select "Select a document Account Statement Pay Plan Dual Pay Plan" at bounding box center [104, 355] width 107 height 14
click at [153, 348] on select "Select a document Account Statement Pay Plan Dual Pay Plan" at bounding box center [104, 355] width 107 height 14
click at [51, 348] on select "Select a document Account Statement Pay Plan Dual Pay Plan" at bounding box center [104, 355] width 107 height 14
click at [246, 320] on div "Previous 1 Next" at bounding box center [403, 327] width 705 height 15
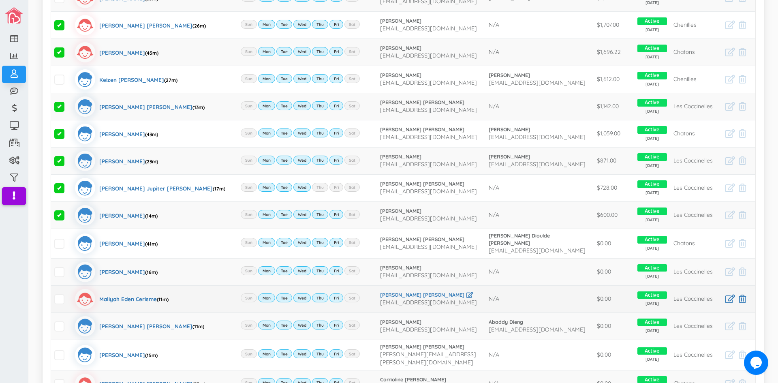
scroll to position [203, 0]
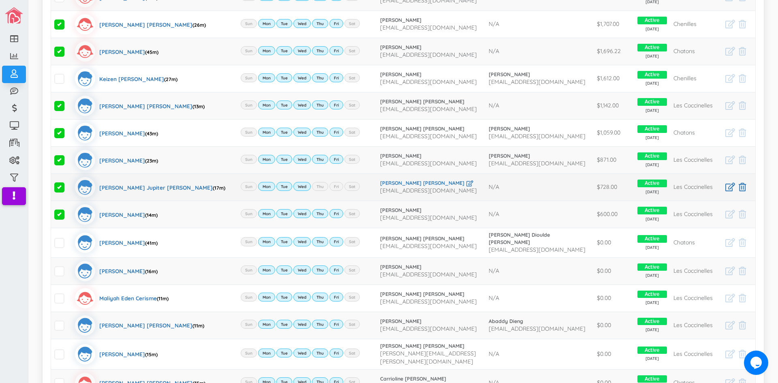
click at [61, 185] on span at bounding box center [59, 187] width 10 height 10
click at [69, 184] on input "checkbox" at bounding box center [69, 184] width 0 height 0
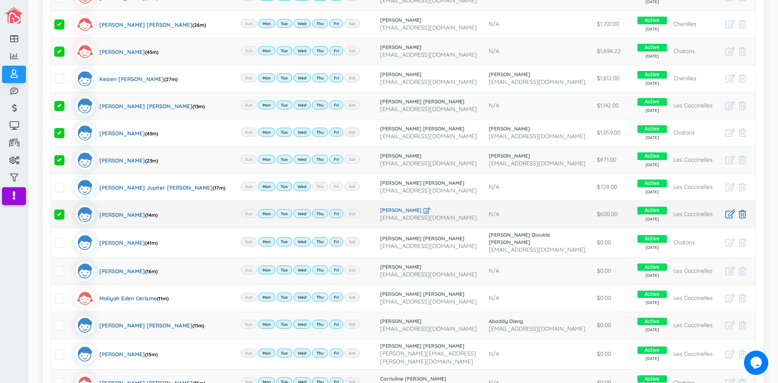
click at [60, 212] on span at bounding box center [59, 215] width 10 height 10
click at [69, 211] on input "checkbox" at bounding box center [69, 211] width 0 height 0
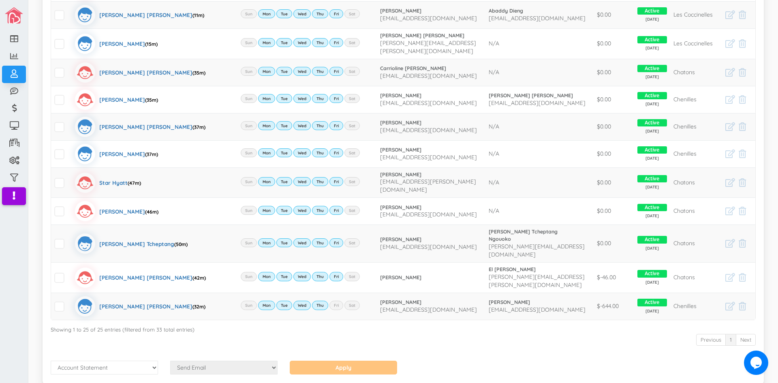
scroll to position [526, 0]
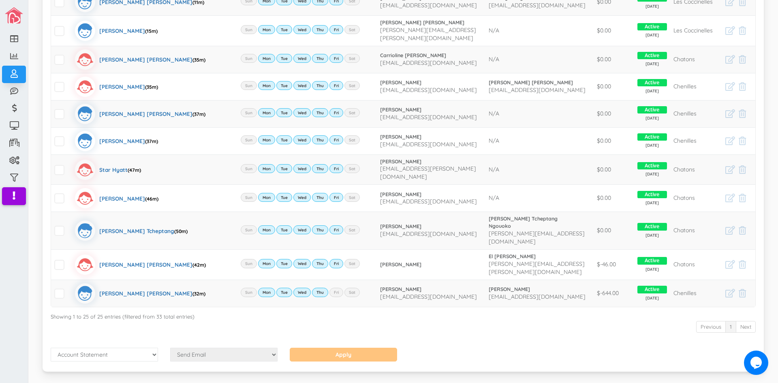
click at [277, 348] on div "Action Send Email View Download" at bounding box center [224, 355] width 120 height 14
click at [151, 348] on select "Select a document Account Statement Pay Plan Dual Pay Plan" at bounding box center [104, 355] width 107 height 14
select select "2"
click at [51, 348] on select "Select a document Account Statement Pay Plan Dual Pay Plan" at bounding box center [104, 355] width 107 height 14
click at [274, 348] on select "Action Send Email View Download" at bounding box center [223, 355] width 107 height 14
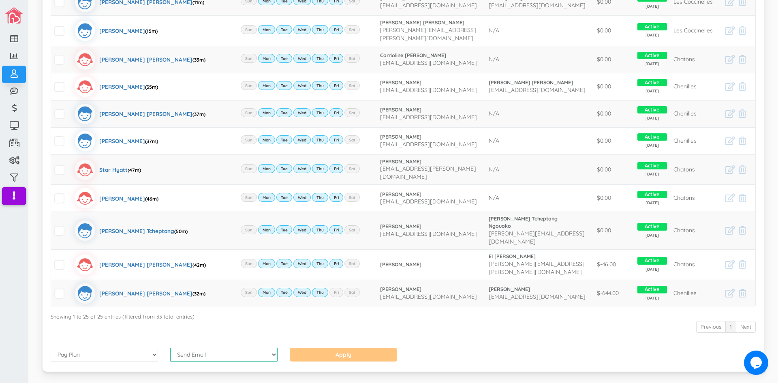
select select "2"
click at [170, 348] on select "Action Send Email View Download" at bounding box center [223, 355] width 107 height 14
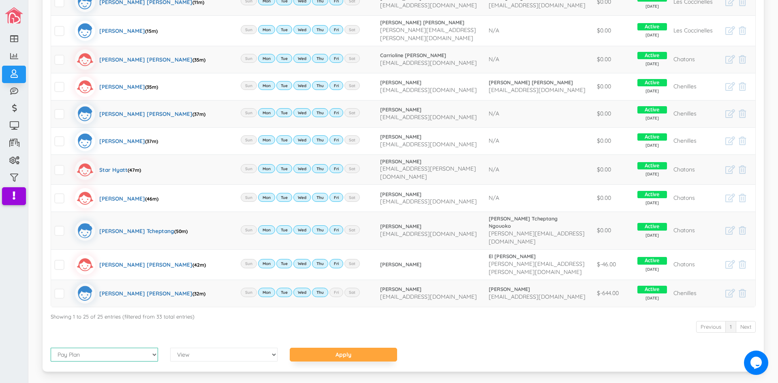
click at [151, 348] on select "Select a document Account Statement Pay Plan Dual Pay Plan" at bounding box center [104, 355] width 107 height 14
select select "1"
click at [51, 348] on select "Select a document Account Statement Pay Plan Dual Pay Plan" at bounding box center [104, 355] width 107 height 14
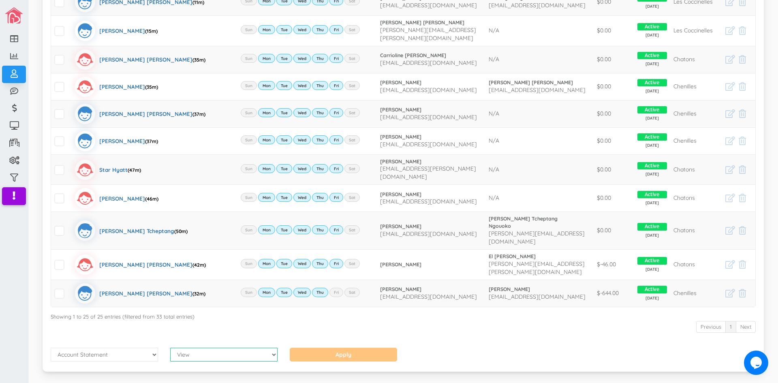
click at [268, 348] on select "Action Send Email View Download" at bounding box center [223, 355] width 107 height 14
select select "1"
click at [170, 348] on select "Action Send Email View Download" at bounding box center [223, 355] width 107 height 14
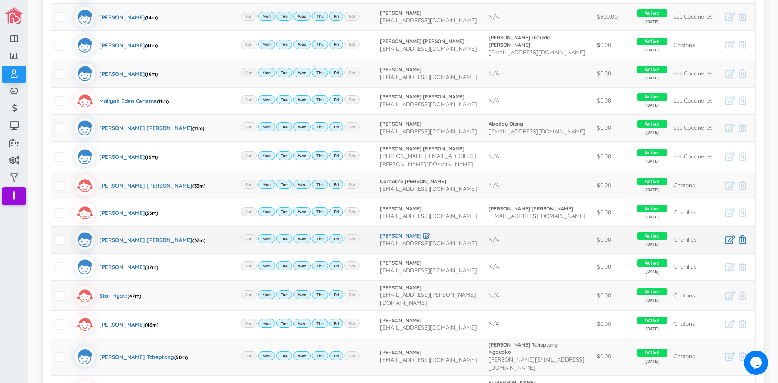
scroll to position [364, 0]
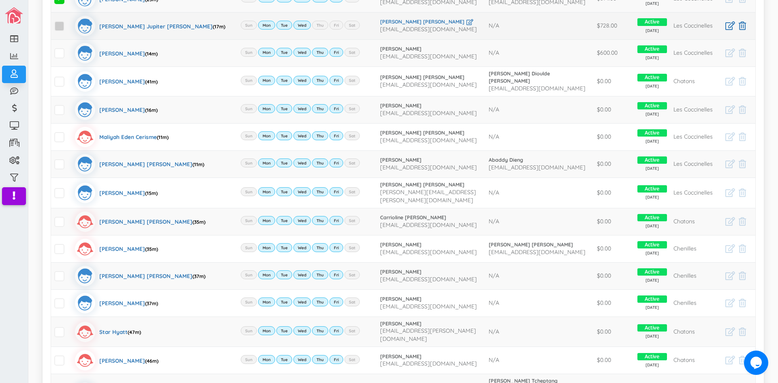
click at [60, 26] on span at bounding box center [59, 26] width 10 height 10
click at [69, 23] on input "checkbox" at bounding box center [69, 23] width 0 height 0
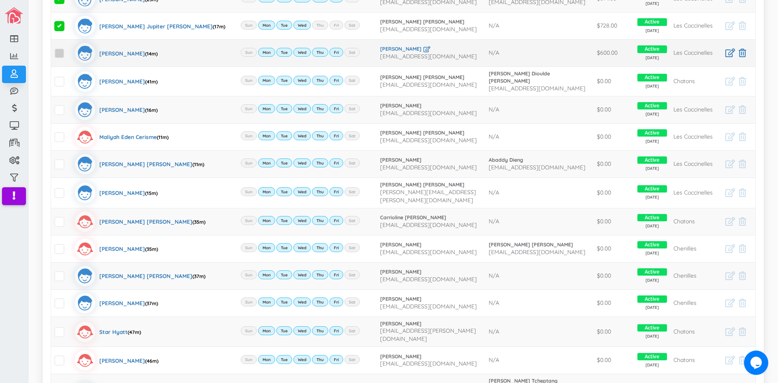
click at [62, 56] on span at bounding box center [59, 53] width 10 height 10
click at [69, 50] on input "checkbox" at bounding box center [69, 50] width 0 height 0
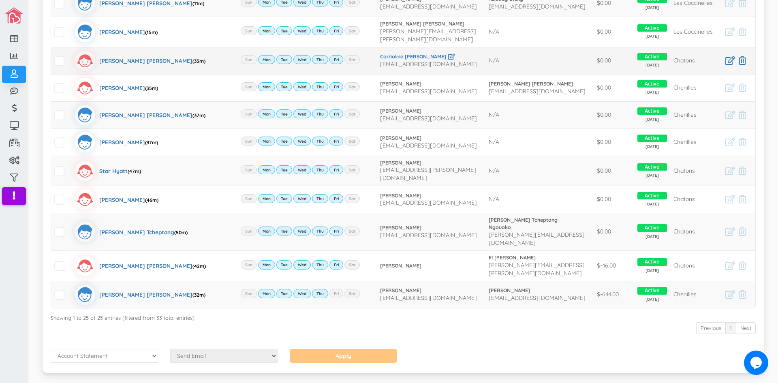
scroll to position [526, 0]
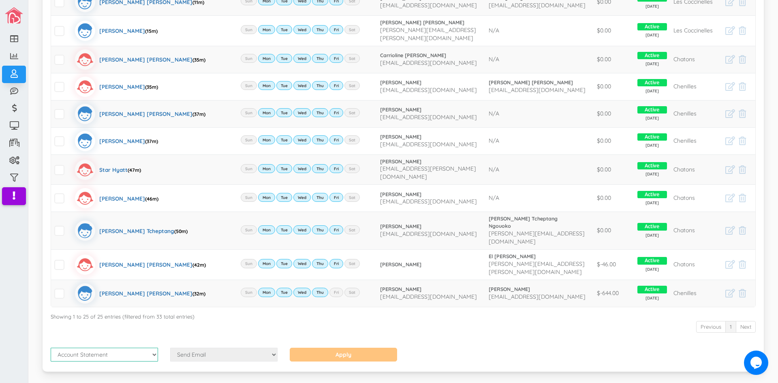
click at [153, 348] on select "Select a document Account Statement Pay Plan Dual Pay Plan" at bounding box center [104, 355] width 107 height 14
click at [51, 348] on select "Select a document Account Statement Pay Plan Dual Pay Plan" at bounding box center [104, 355] width 107 height 14
click at [265, 348] on select "Action Send Email View Download" at bounding box center [223, 355] width 107 height 14
click at [170, 348] on select "Action Send Email View Download" at bounding box center [223, 355] width 107 height 14
click at [152, 348] on select "Select a document Account Statement Pay Plan Dual Pay Plan" at bounding box center [104, 355] width 107 height 14
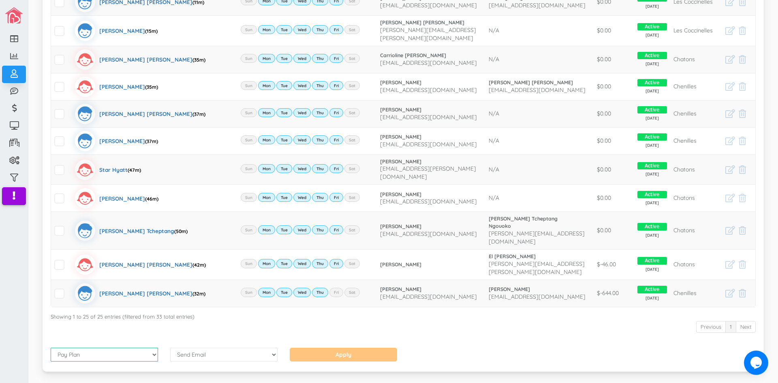
select select "1"
click at [51, 348] on select "Select a document Account Statement Pay Plan Dual Pay Plan" at bounding box center [104, 355] width 107 height 14
click at [272, 348] on select "Action Send Email View Download" at bounding box center [223, 355] width 107 height 14
click at [170, 348] on select "Action Send Email View Download" at bounding box center [223, 355] width 107 height 14
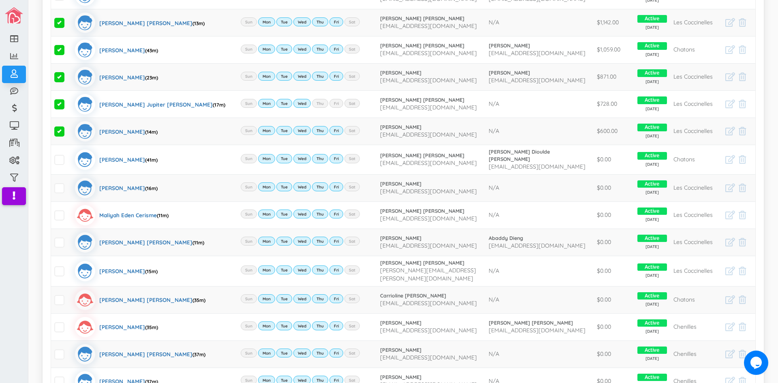
scroll to position [283, 0]
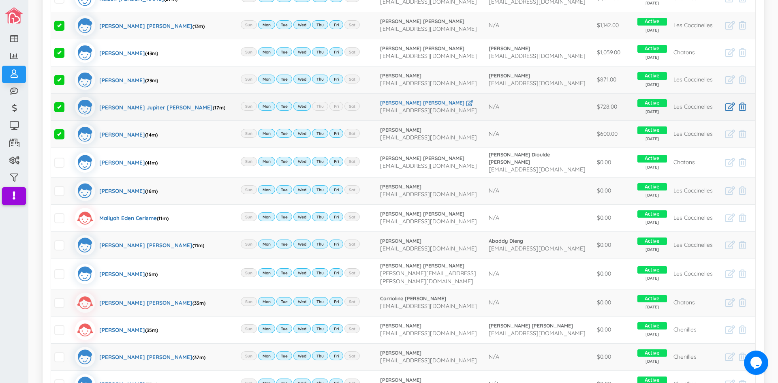
click at [60, 106] on span at bounding box center [59, 107] width 10 height 10
click at [69, 104] on input "checkbox" at bounding box center [69, 104] width 0 height 0
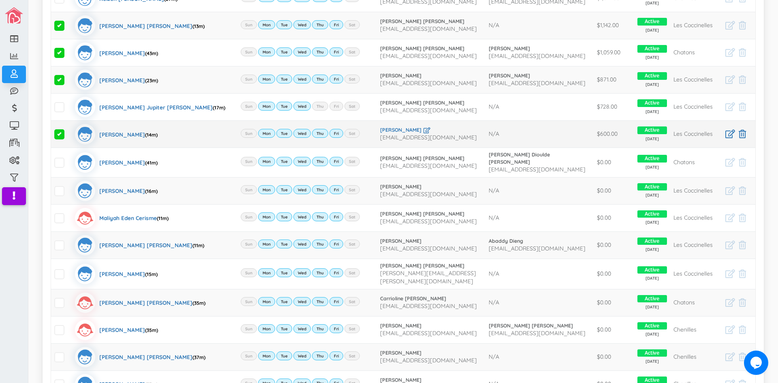
click at [60, 134] on span at bounding box center [59, 134] width 10 height 10
click at [69, 131] on input "checkbox" at bounding box center [69, 131] width 0 height 0
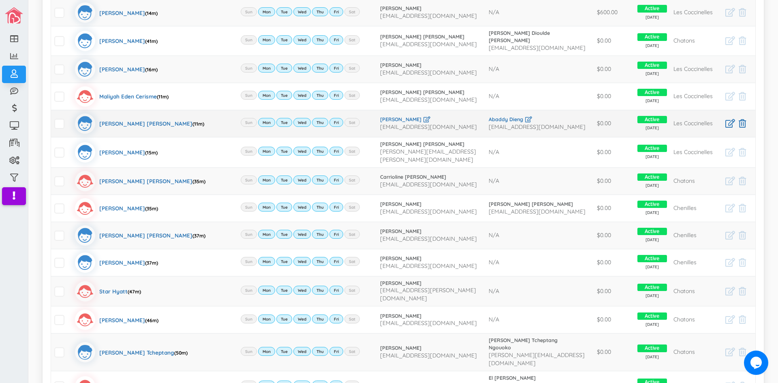
scroll to position [526, 0]
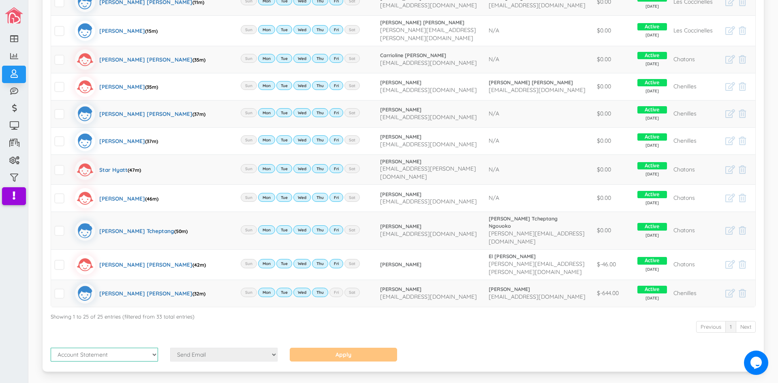
click at [149, 348] on select "Select a document Account Statement Pay Plan Dual Pay Plan" at bounding box center [104, 355] width 107 height 14
click at [51, 348] on select "Select a document Account Statement Pay Plan Dual Pay Plan" at bounding box center [104, 355] width 107 height 14
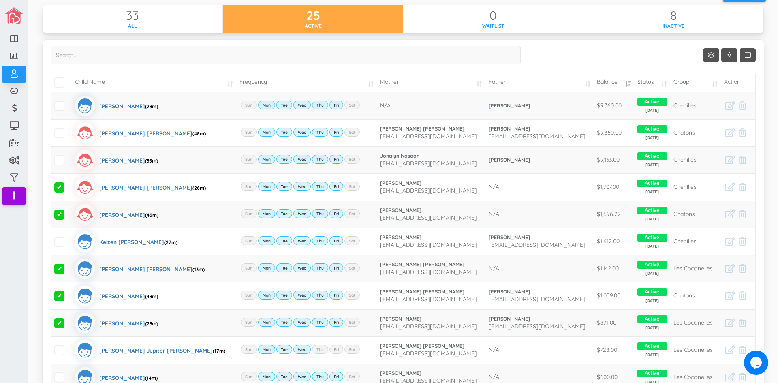
scroll to position [0, 0]
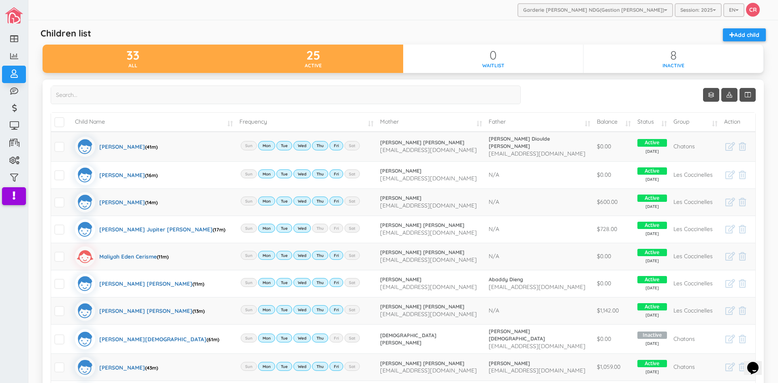
click at [329, 54] on div "25" at bounding box center [313, 55] width 180 height 13
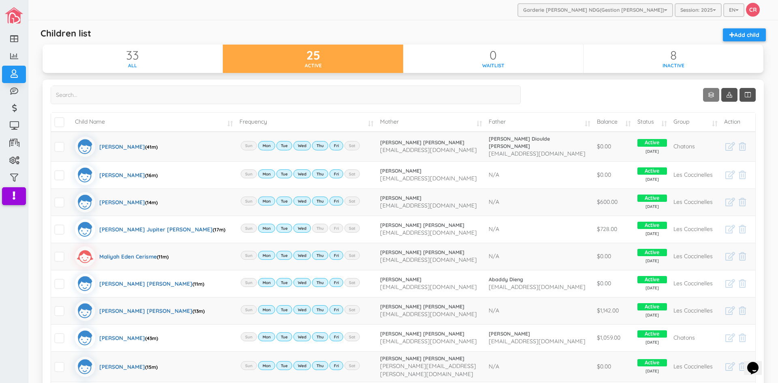
click at [706, 94] on link "Show 10 rows" at bounding box center [711, 95] width 16 height 14
click at [701, 124] on link "25" at bounding box center [718, 126] width 62 height 13
click at [626, 123] on td "Balance" at bounding box center [614, 122] width 41 height 19
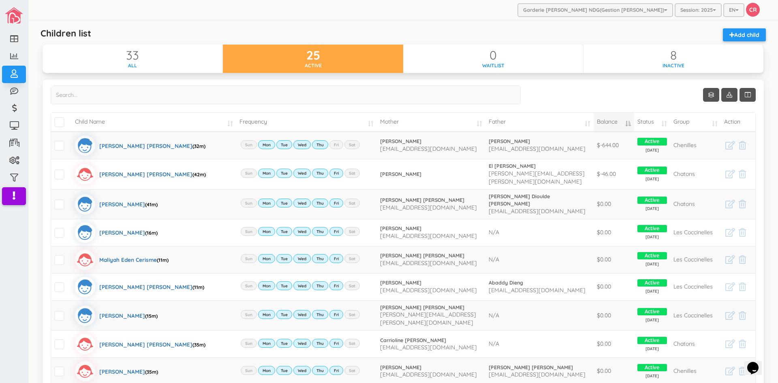
click at [626, 123] on td "Balance" at bounding box center [614, 122] width 41 height 19
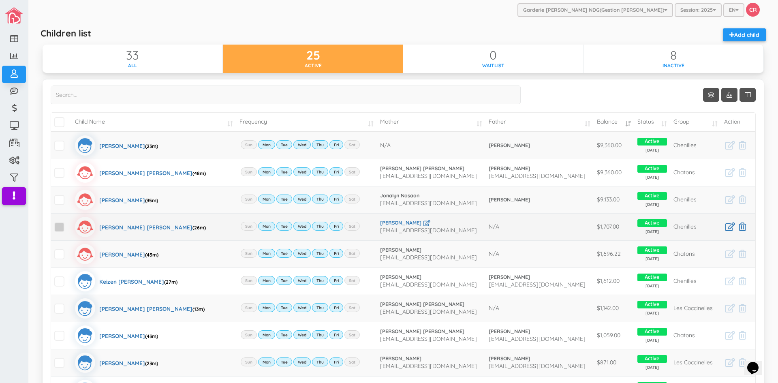
click at [59, 226] on span at bounding box center [59, 227] width 10 height 10
click at [69, 224] on input "checkbox" at bounding box center [69, 224] width 0 height 0
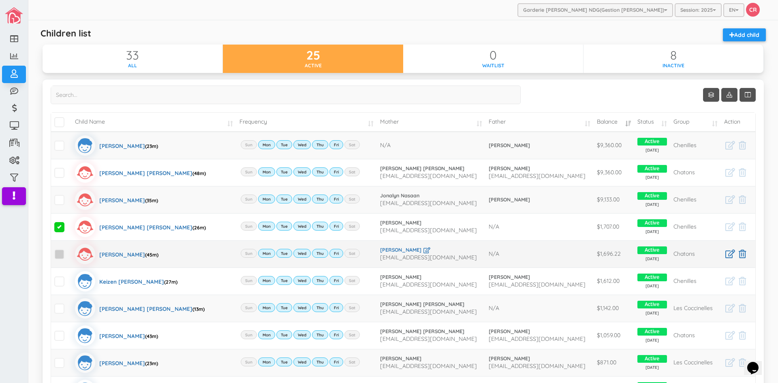
click at [59, 253] on span at bounding box center [59, 254] width 10 height 10
click at [69, 251] on input "checkbox" at bounding box center [69, 251] width 0 height 0
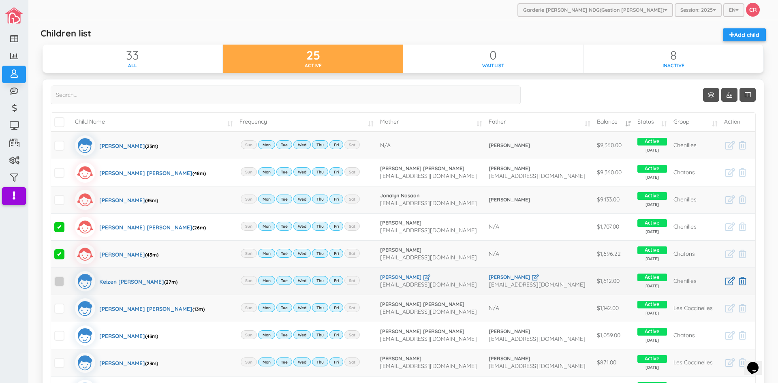
click at [61, 279] on span at bounding box center [59, 281] width 10 height 10
click at [69, 278] on input "checkbox" at bounding box center [69, 278] width 0 height 0
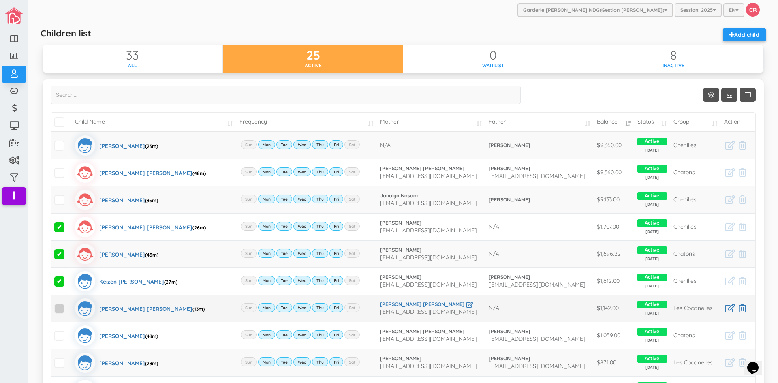
click at [60, 311] on span at bounding box center [59, 309] width 10 height 10
click at [69, 305] on input "checkbox" at bounding box center [69, 305] width 0 height 0
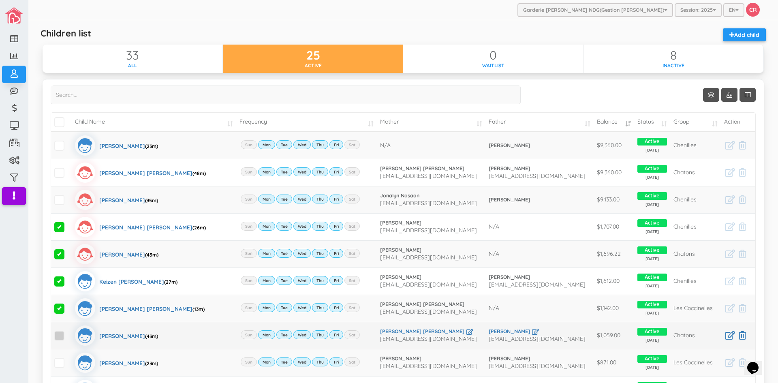
click at [55, 337] on span at bounding box center [59, 336] width 10 height 10
click at [69, 332] on input "checkbox" at bounding box center [69, 332] width 0 height 0
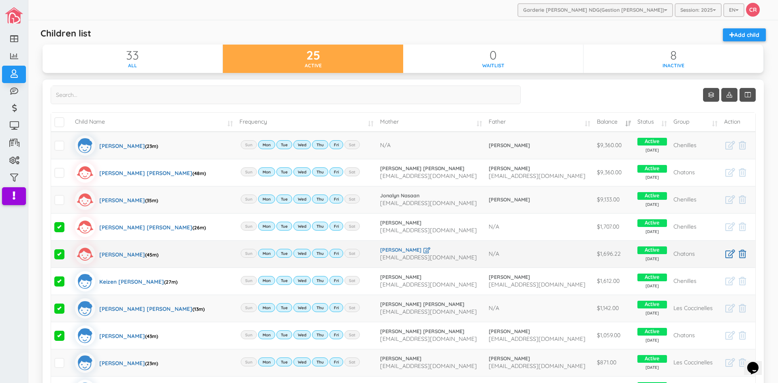
scroll to position [122, 0]
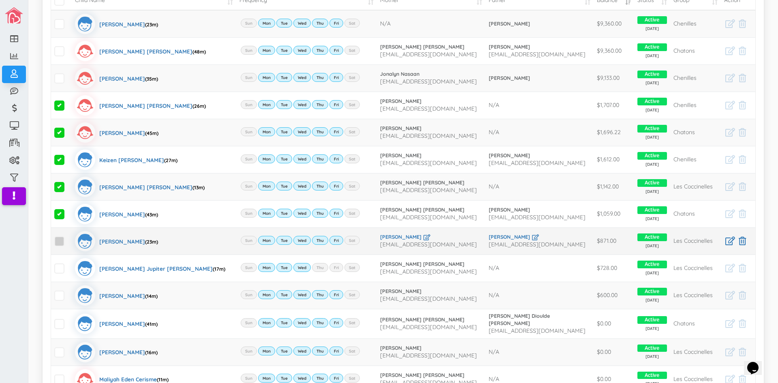
click at [61, 241] on span at bounding box center [59, 241] width 10 height 10
click at [69, 238] on input "checkbox" at bounding box center [69, 238] width 0 height 0
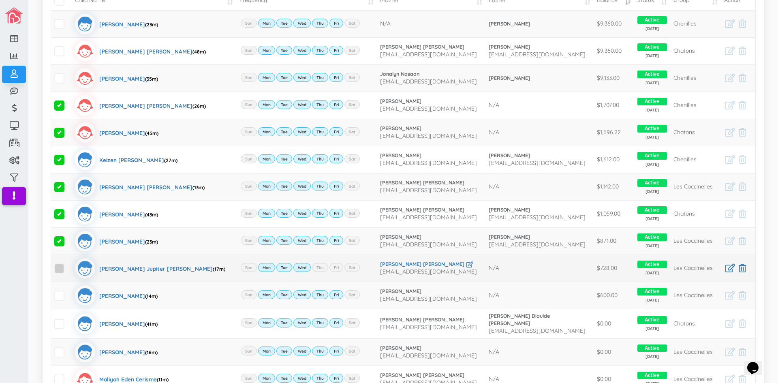
click at [62, 268] on span at bounding box center [59, 269] width 10 height 10
click at [69, 265] on input "checkbox" at bounding box center [69, 265] width 0 height 0
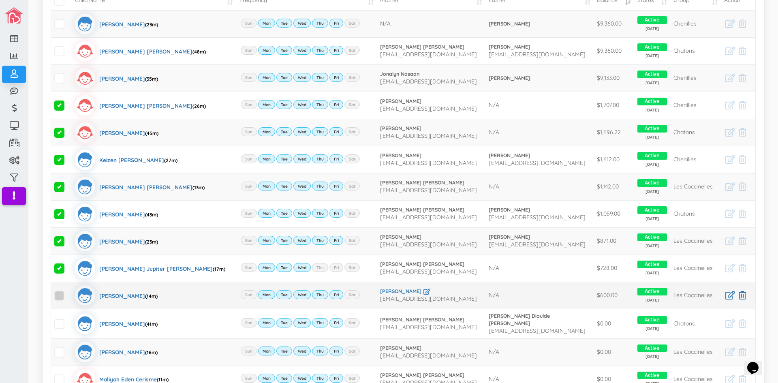
click at [60, 298] on span at bounding box center [59, 296] width 10 height 10
click at [69, 292] on input "checkbox" at bounding box center [69, 292] width 0 height 0
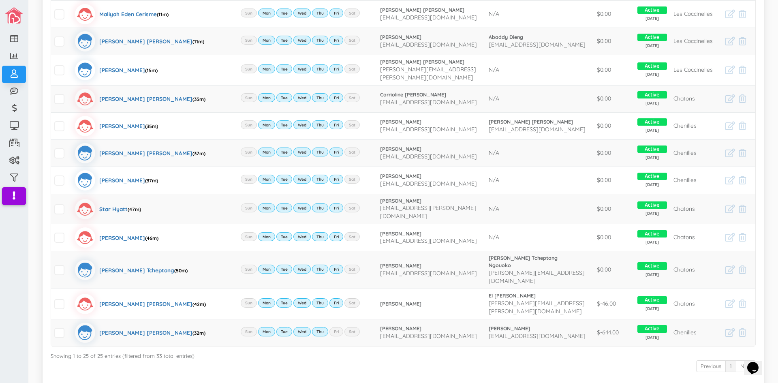
scroll to position [526, 0]
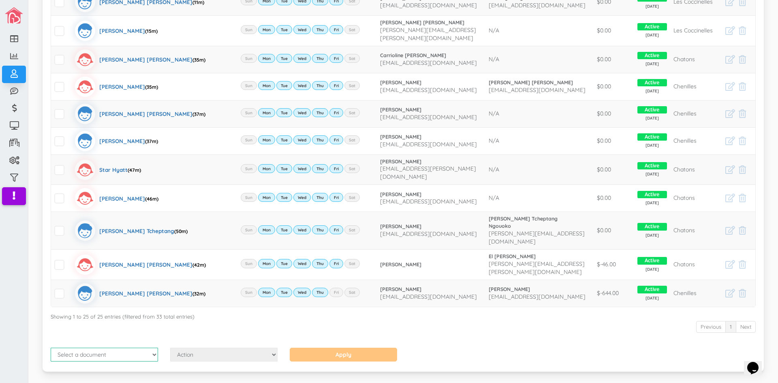
click at [154, 348] on select "Select a document Account Statement Pay Plan Dual Pay Plan" at bounding box center [104, 355] width 107 height 14
select select "1"
click at [51, 348] on select "Select a document Account Statement Pay Plan Dual Pay Plan" at bounding box center [104, 355] width 107 height 14
click at [268, 348] on select "Action Send Email View Download" at bounding box center [223, 355] width 107 height 14
select select "1"
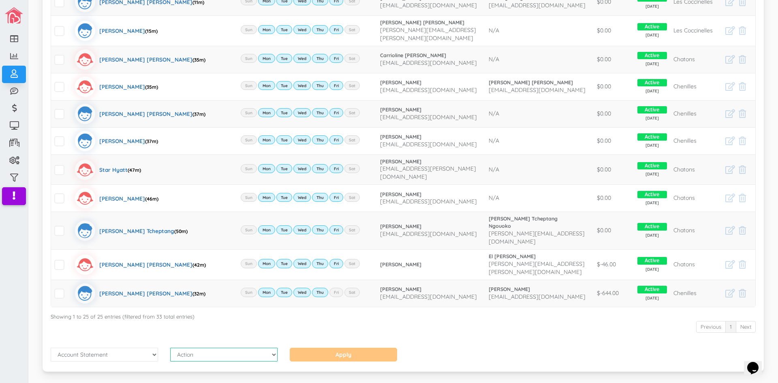
click at [170, 348] on select "Action Send Email View Download" at bounding box center [223, 355] width 107 height 14
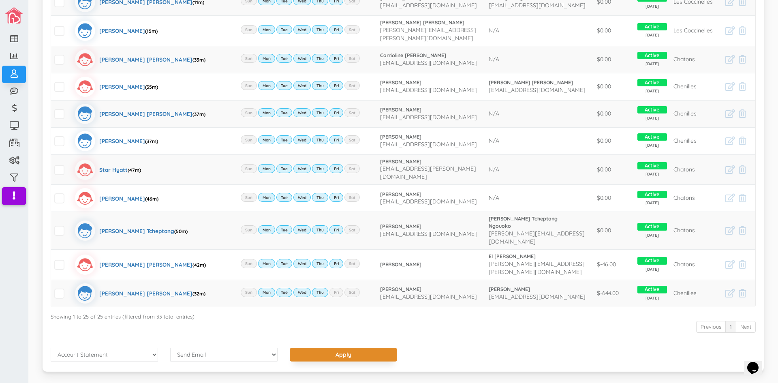
click at [341, 348] on input "Apply" at bounding box center [343, 355] width 107 height 14
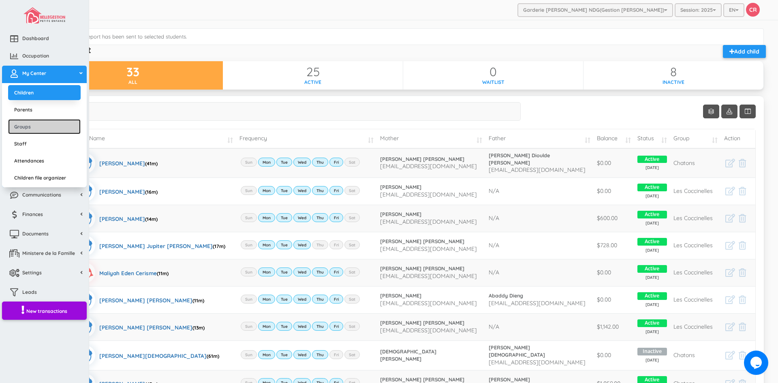
click at [46, 130] on link "Groups" at bounding box center [44, 126] width 73 height 15
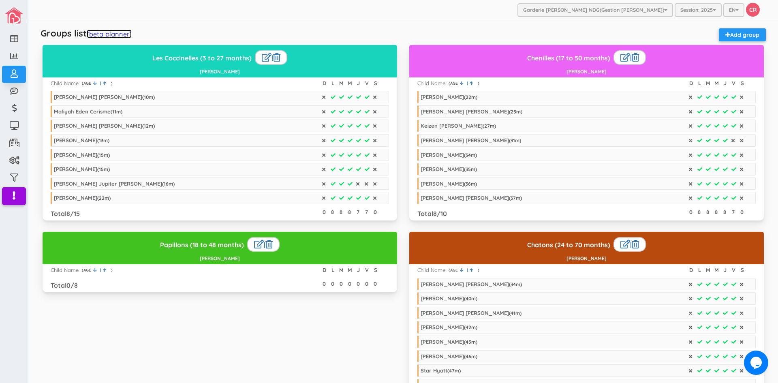
click at [118, 34] on link "(beta planner)" at bounding box center [109, 34] width 45 height 9
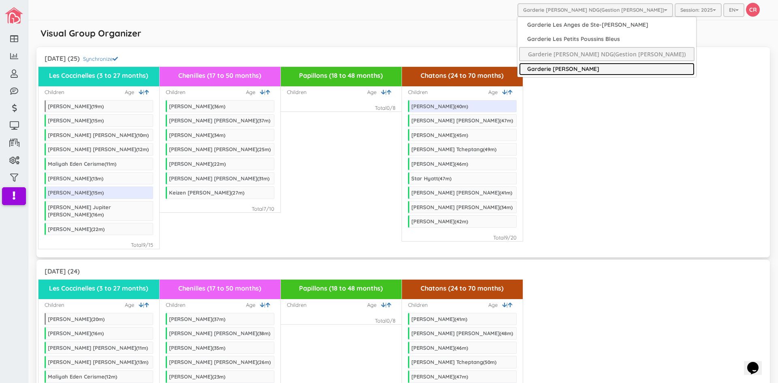
click at [587, 69] on link "Garderie [PERSON_NAME]" at bounding box center [607, 69] width 176 height 13
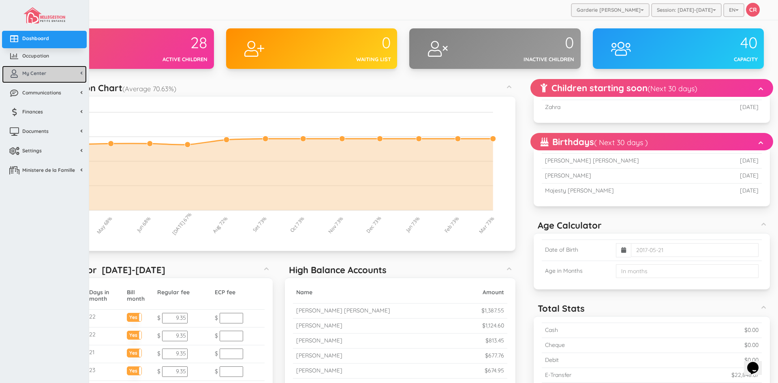
click at [39, 74] on span "My Center" at bounding box center [34, 73] width 24 height 7
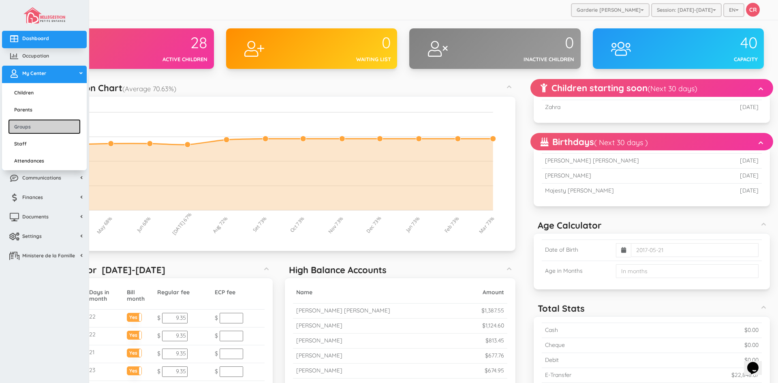
click at [34, 129] on link "Groups" at bounding box center [44, 126] width 73 height 15
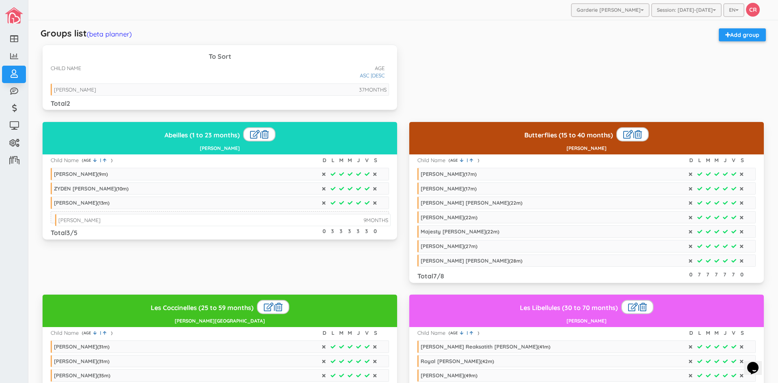
drag, startPoint x: 71, startPoint y: 89, endPoint x: 75, endPoint y: 219, distance: 130.6
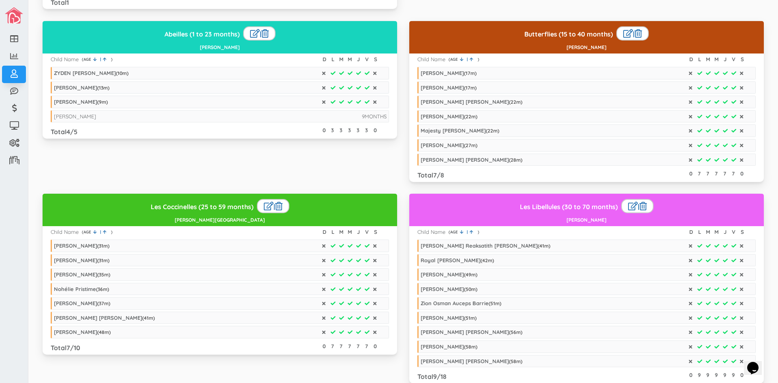
scroll to position [41, 0]
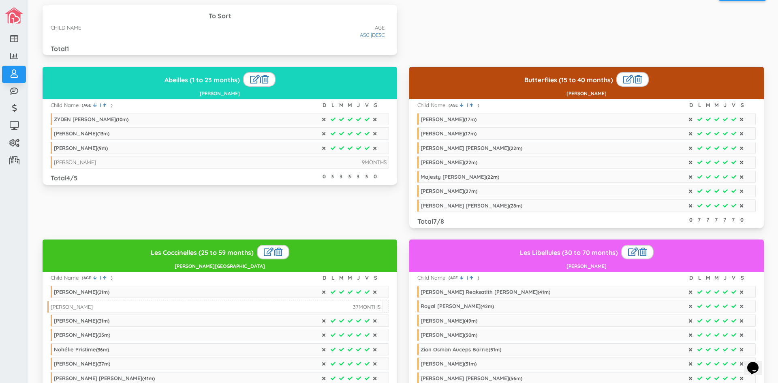
drag, startPoint x: 127, startPoint y: 50, endPoint x: 124, endPoint y: 308, distance: 257.8
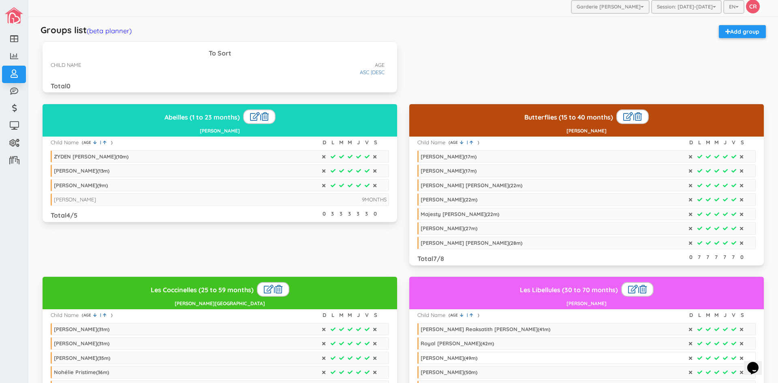
scroll to position [0, 0]
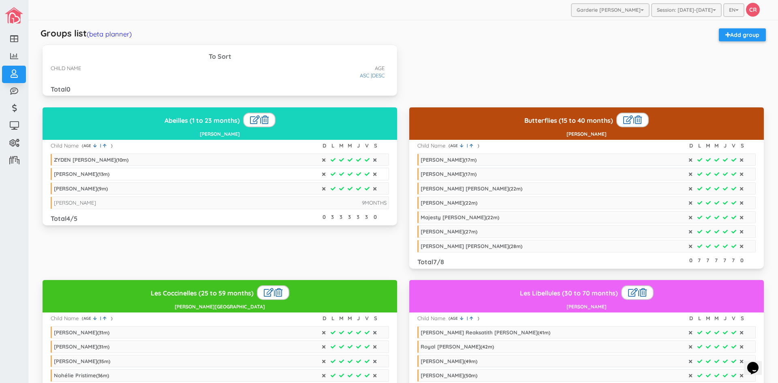
drag, startPoint x: 49, startPoint y: 146, endPoint x: 371, endPoint y: 174, distance: 323.5
click at [371, 174] on div "Abeilles (1 to 23 months) | [PERSON_NAME] Child Name ) | AGE ( D L M M J V S ZY…" at bounding box center [220, 166] width 355 height 118
click at [144, 165] on li "ZYDEN [PERSON_NAME] ( 10 m)" at bounding box center [220, 160] width 339 height 13
click at [480, 47] on div "To Sort CHILD NAME AGE DESC ASC | Total 0" at bounding box center [403, 76] width 734 height 62
click at [122, 32] on link "(beta planner)" at bounding box center [109, 34] width 45 height 9
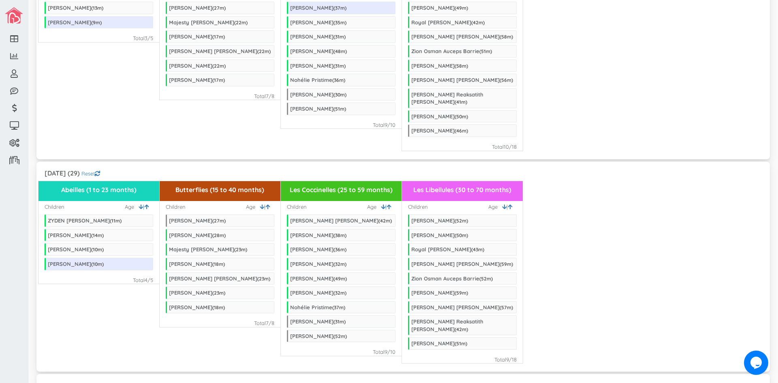
scroll to position [122, 0]
